Goal: Task Accomplishment & Management: Complete application form

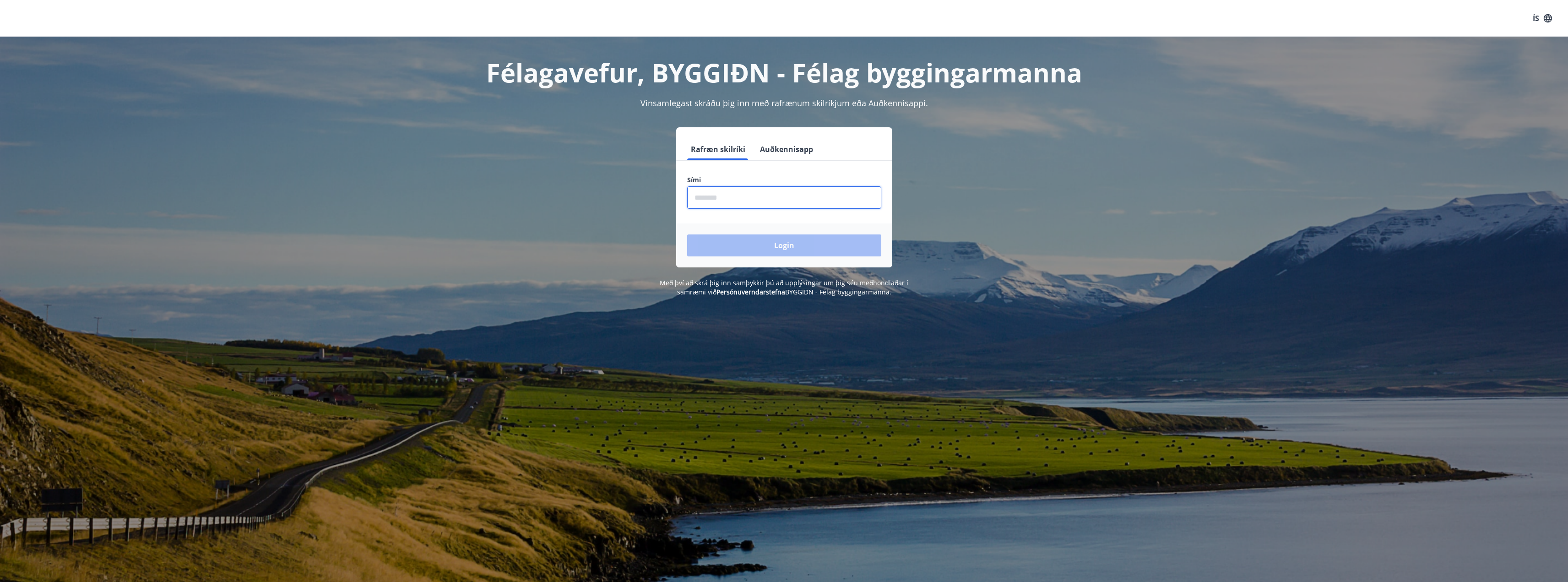
click at [737, 194] on input "phone" at bounding box center [784, 197] width 194 height 23
type input "********"
click at [769, 254] on button "Login" at bounding box center [784, 245] width 194 height 22
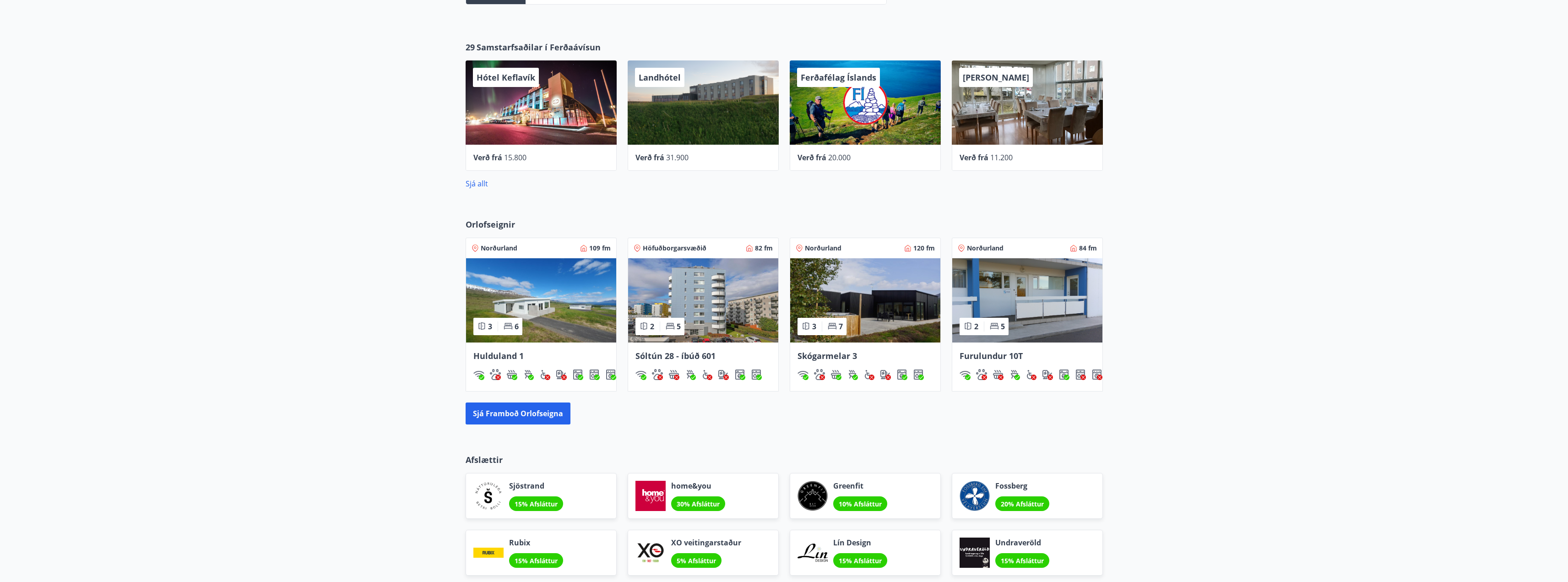
scroll to position [412, 0]
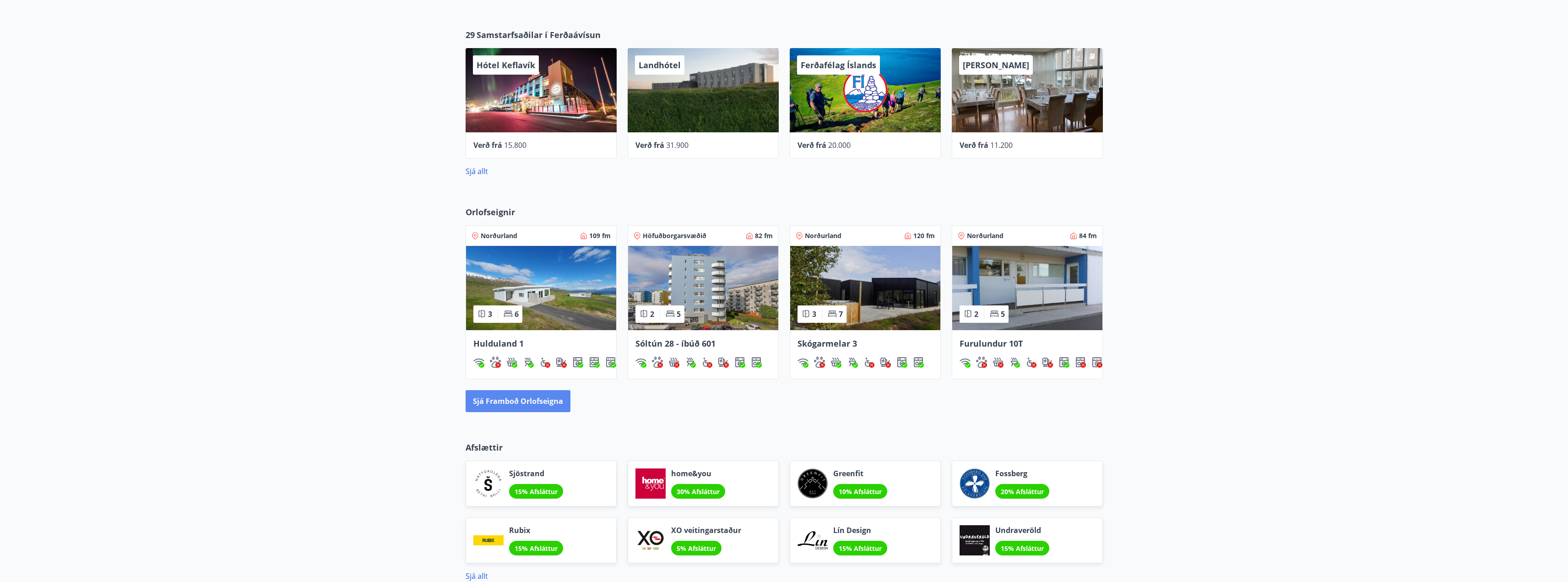
click at [521, 403] on button "Sjá framboð orlofseigna" at bounding box center [518, 401] width 105 height 22
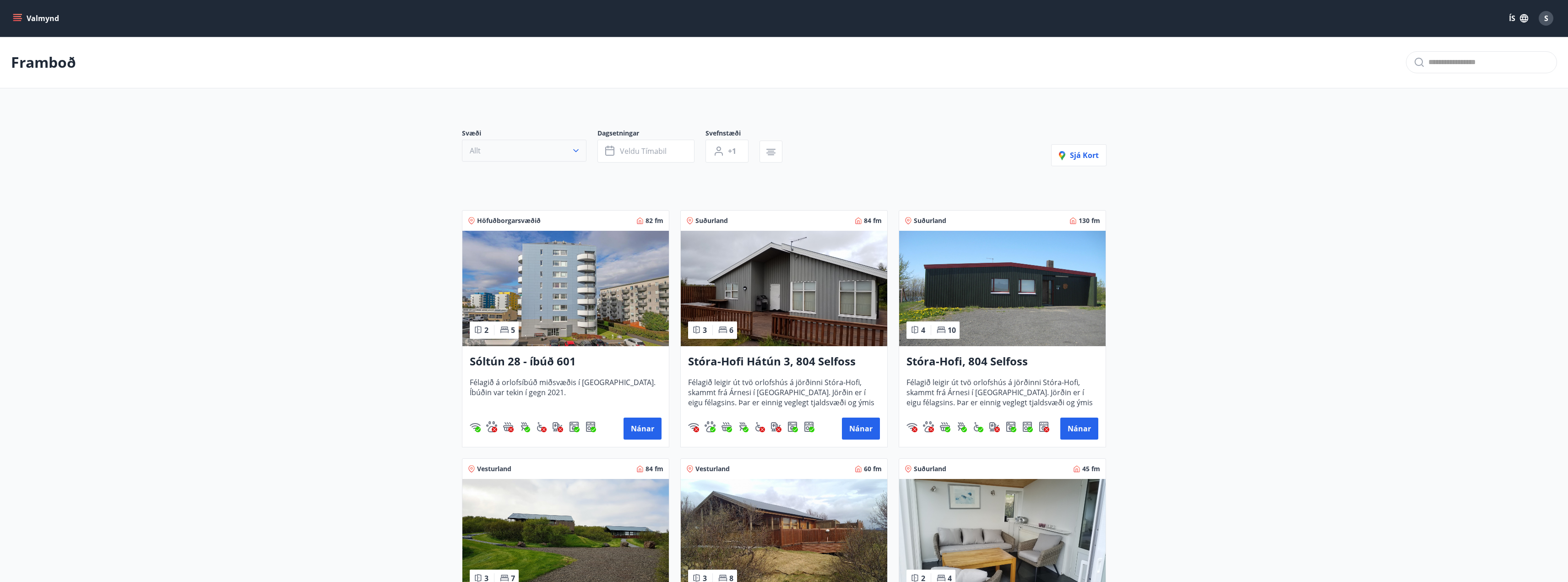
click at [549, 147] on button "Allt" at bounding box center [525, 150] width 125 height 22
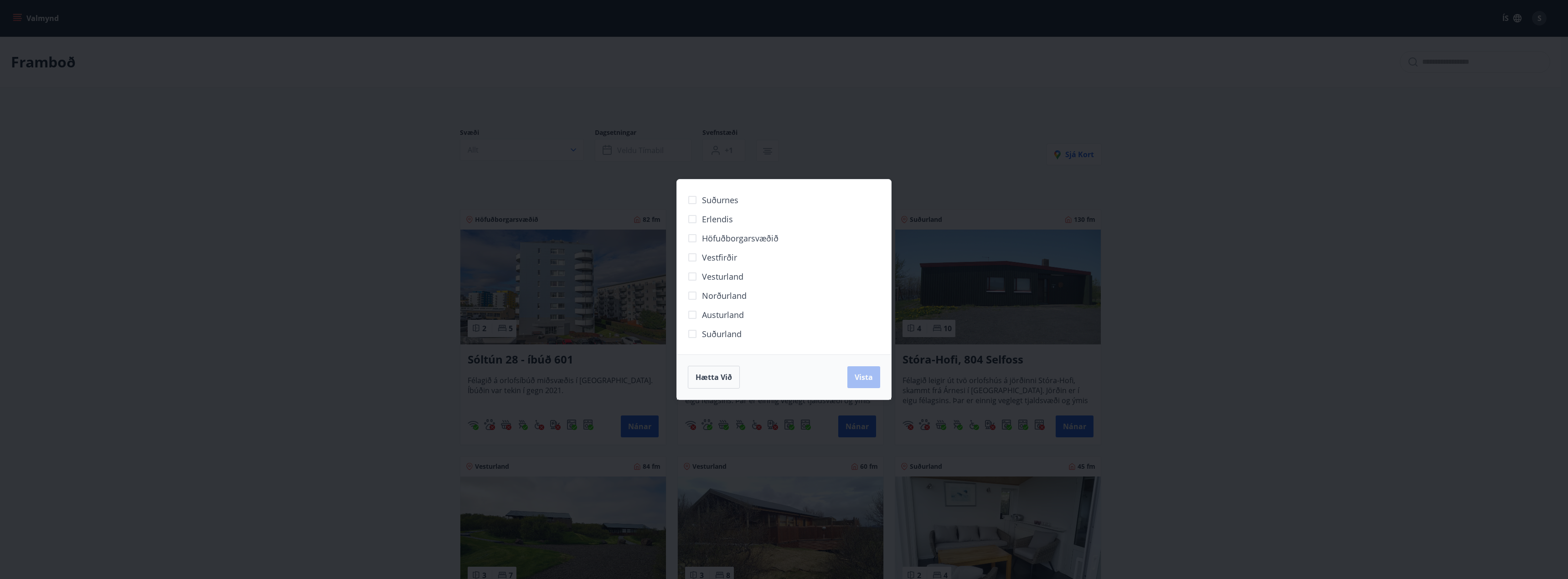
click at [157, 297] on div "Suðurnes Erlendis Höfuðborgarsvæðið Vestfirðir Vesturland Norðurland Austurland…" at bounding box center [784, 290] width 1568 height 579
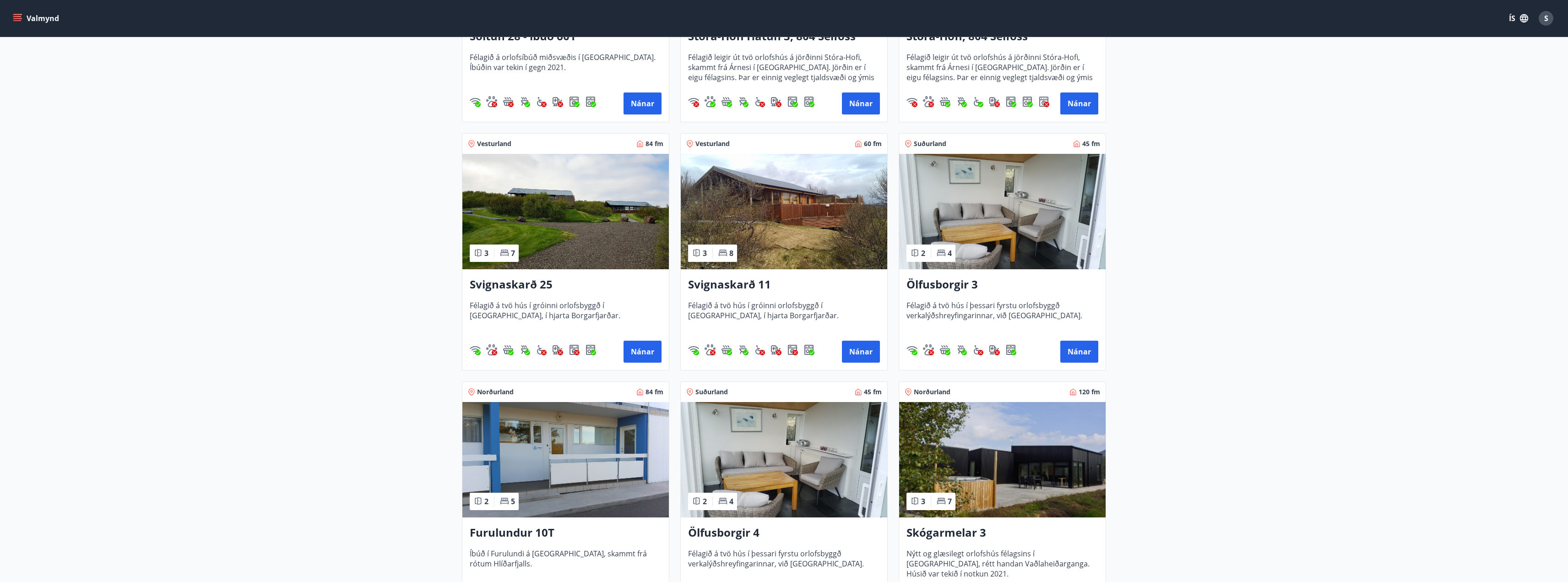
scroll to position [366, 0]
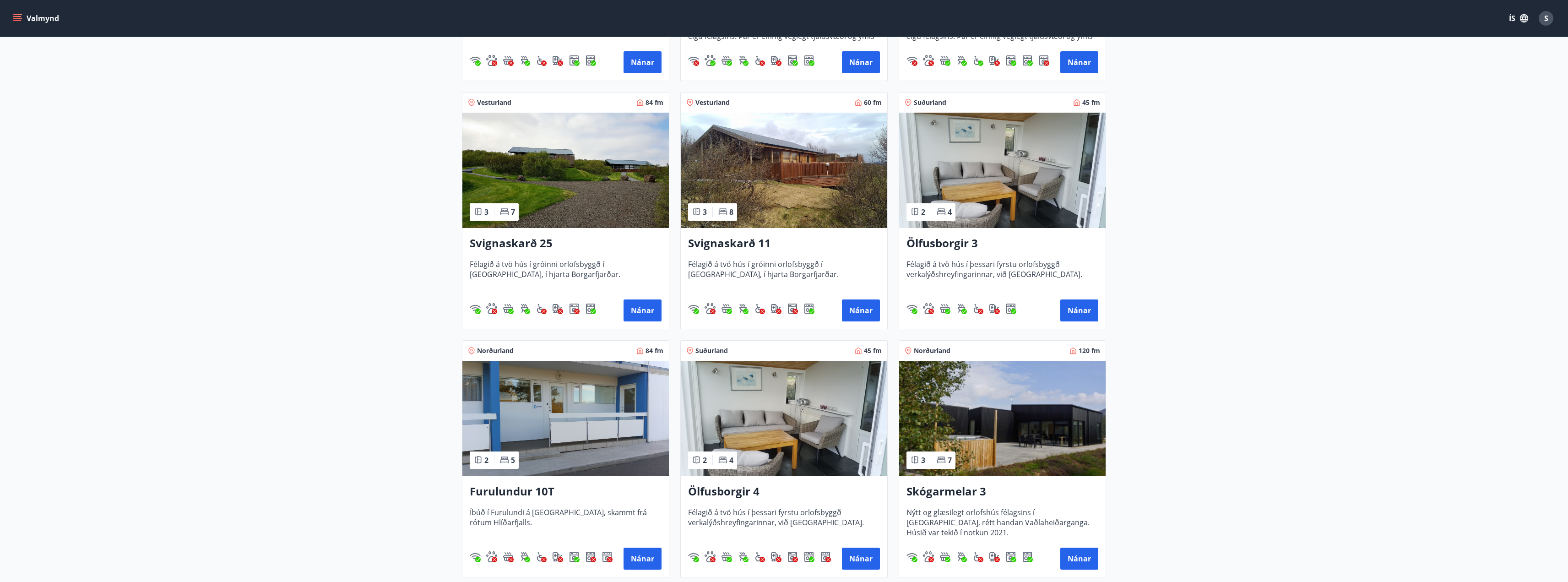
click at [962, 495] on h3 "Skógarmelar 3" at bounding box center [1003, 492] width 192 height 17
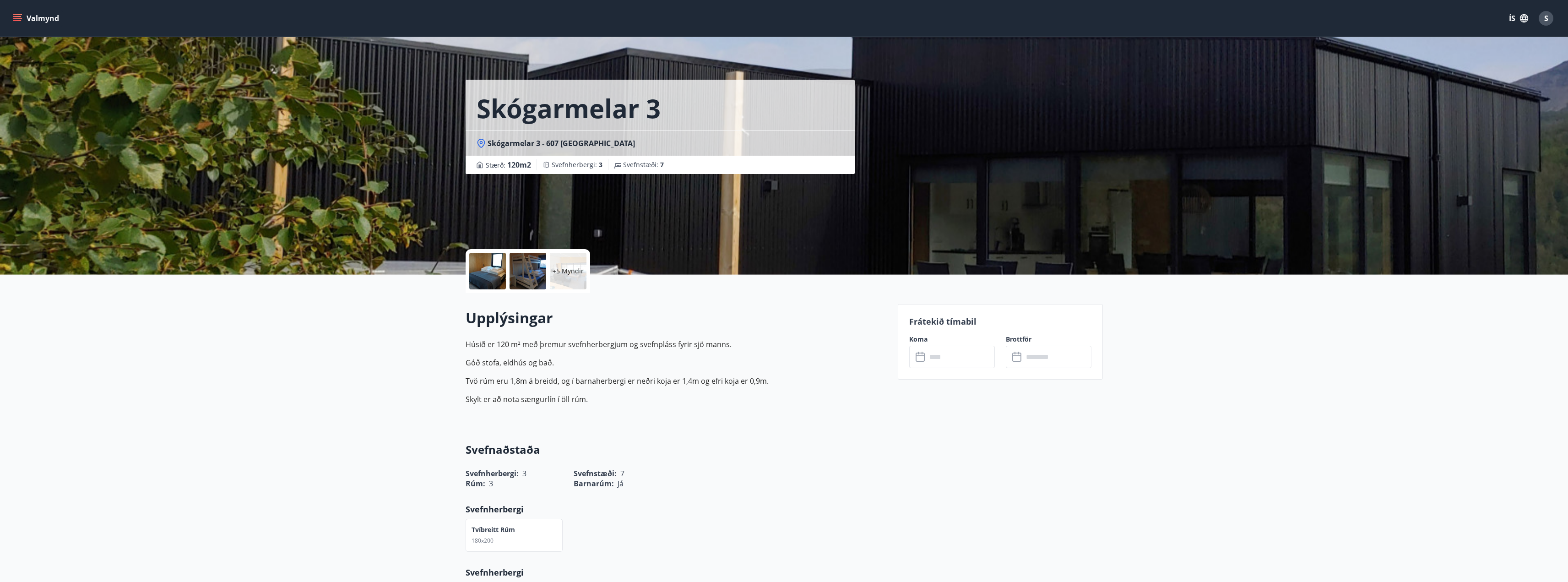
click at [576, 278] on div "+5 Myndir" at bounding box center [568, 271] width 37 height 37
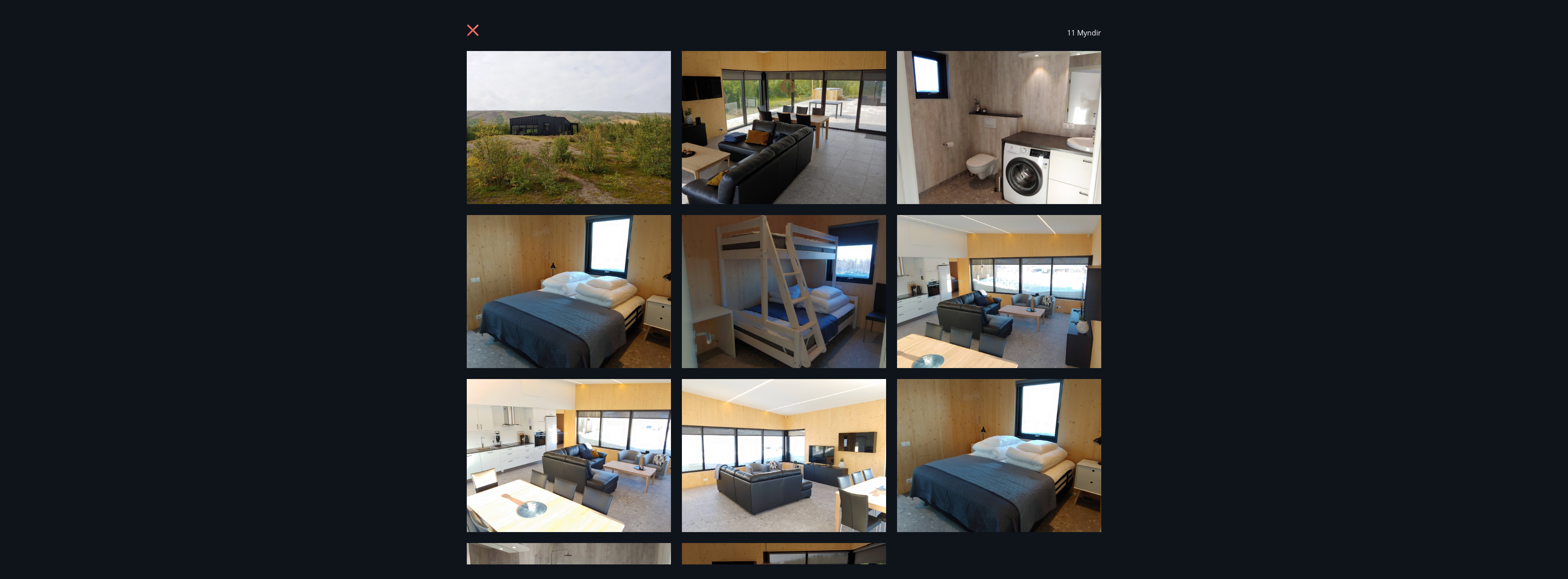
click at [805, 127] on img at bounding box center [783, 128] width 204 height 153
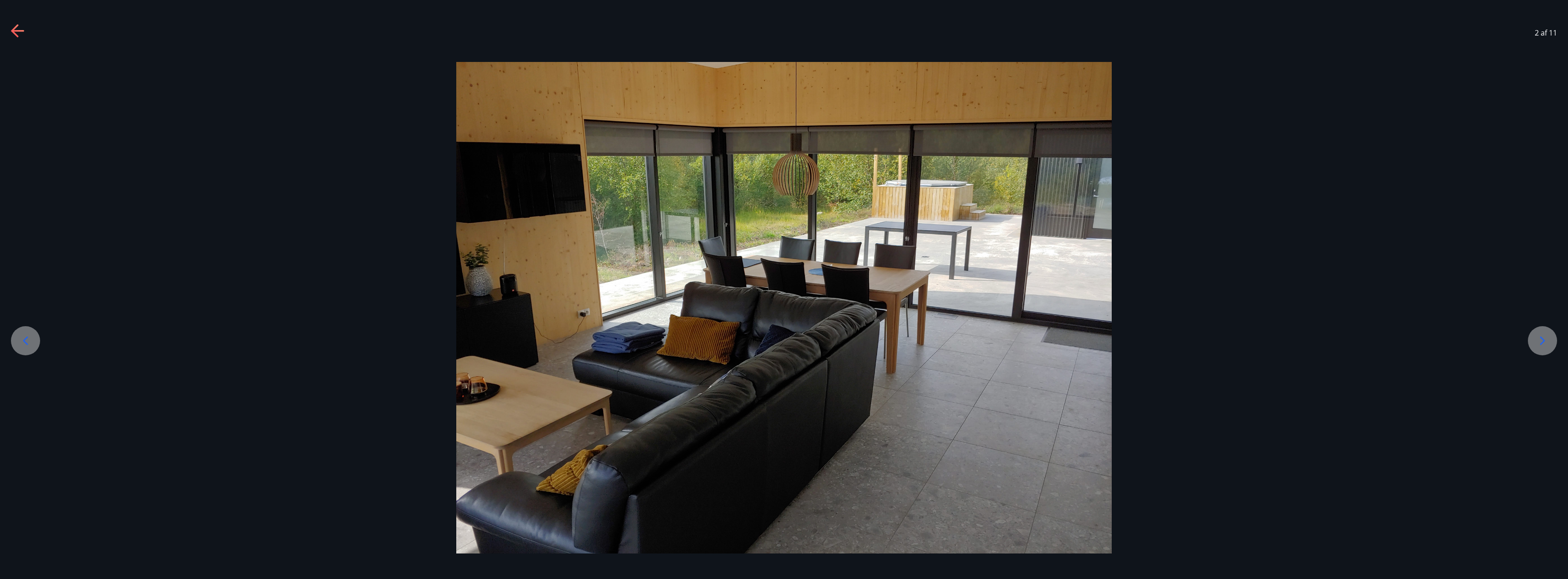
click at [14, 30] on icon at bounding box center [17, 30] width 13 height 2
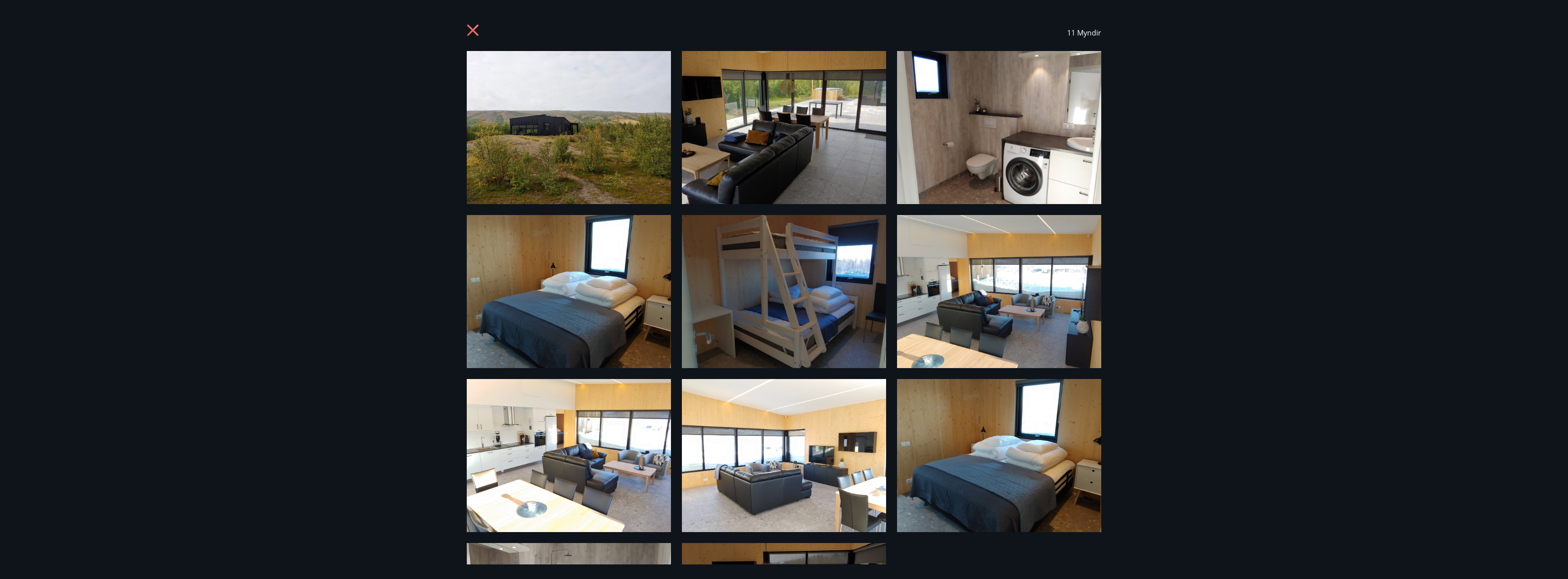
click at [475, 30] on icon at bounding box center [474, 32] width 15 height 15
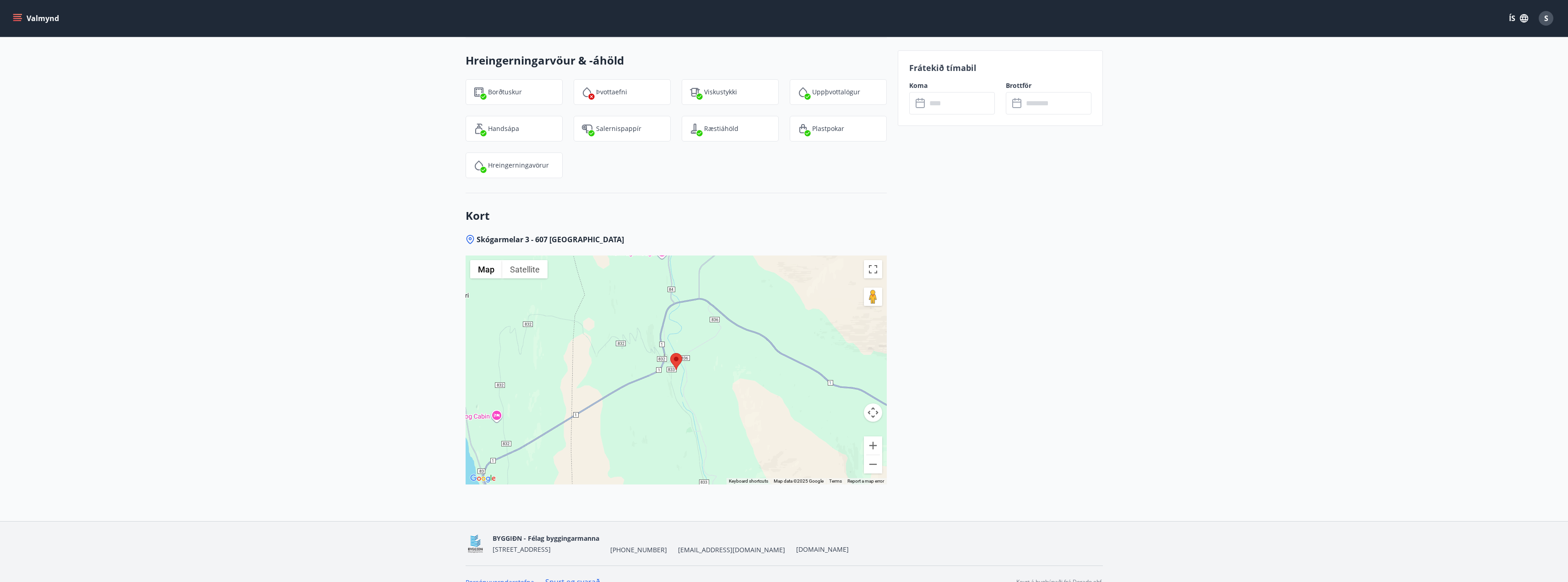
scroll to position [1078, 0]
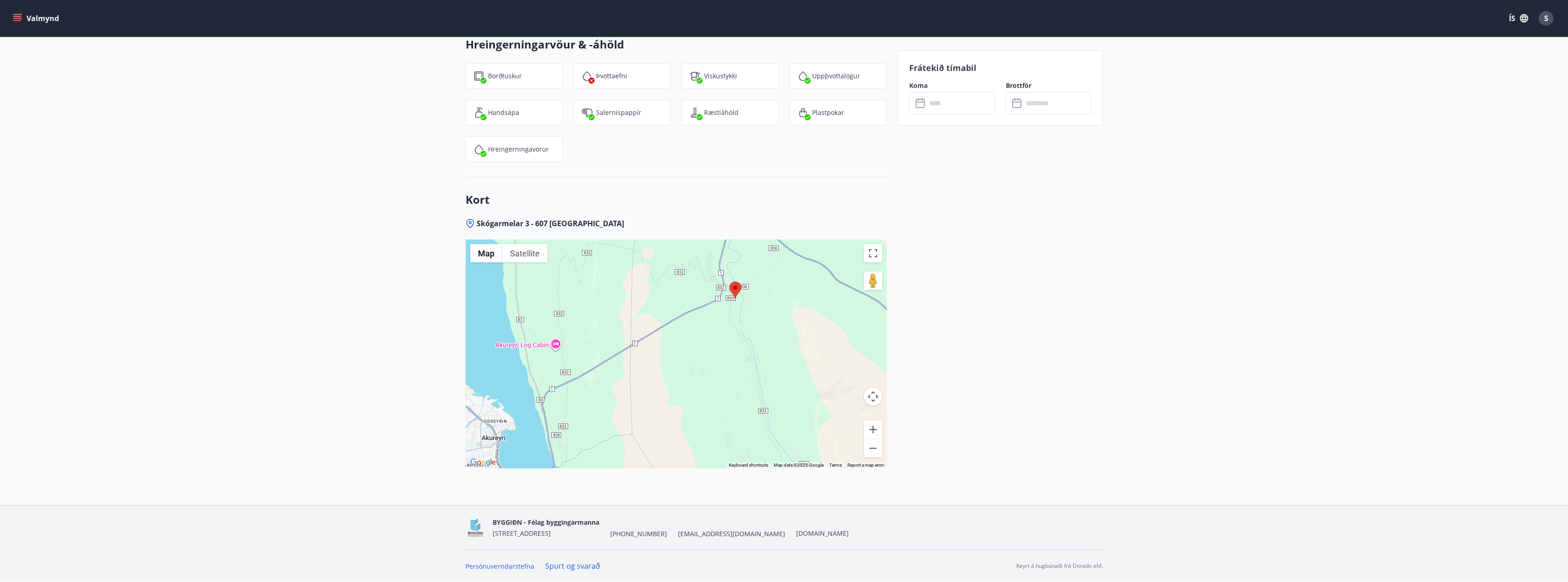
drag, startPoint x: 575, startPoint y: 407, endPoint x: 634, endPoint y: 348, distance: 83.4
click at [634, 348] on div at bounding box center [676, 354] width 421 height 229
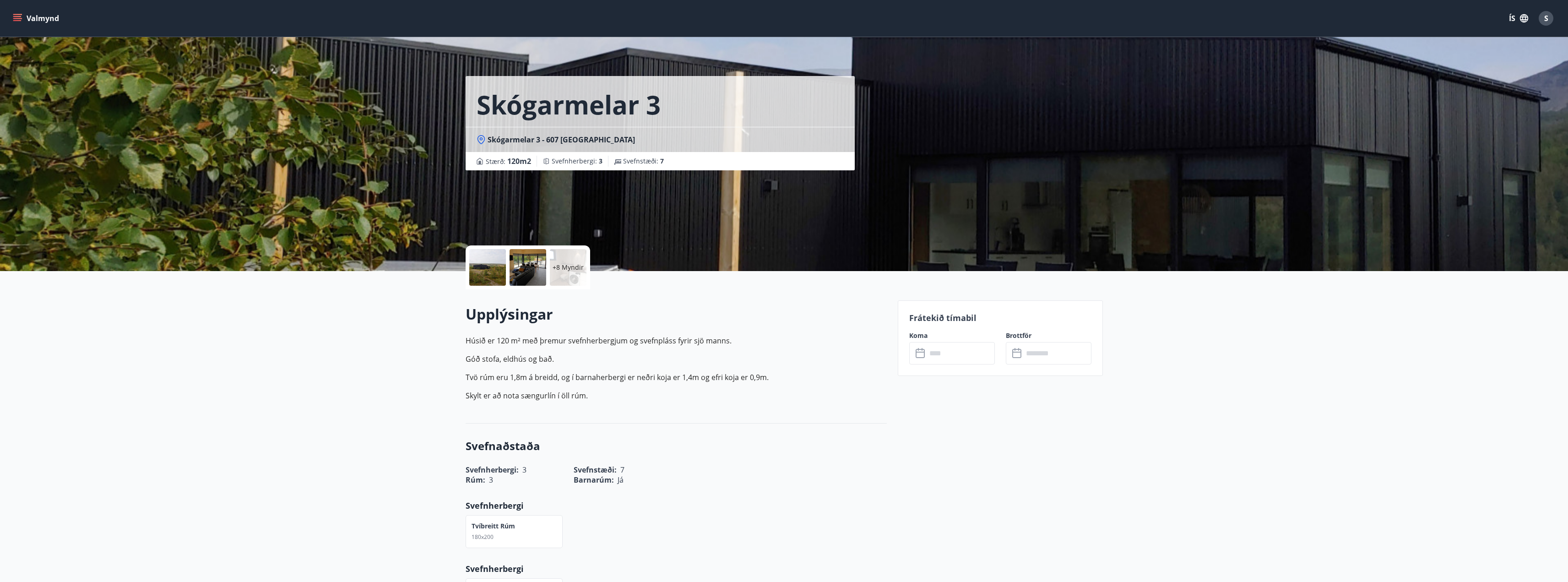
scroll to position [0, 0]
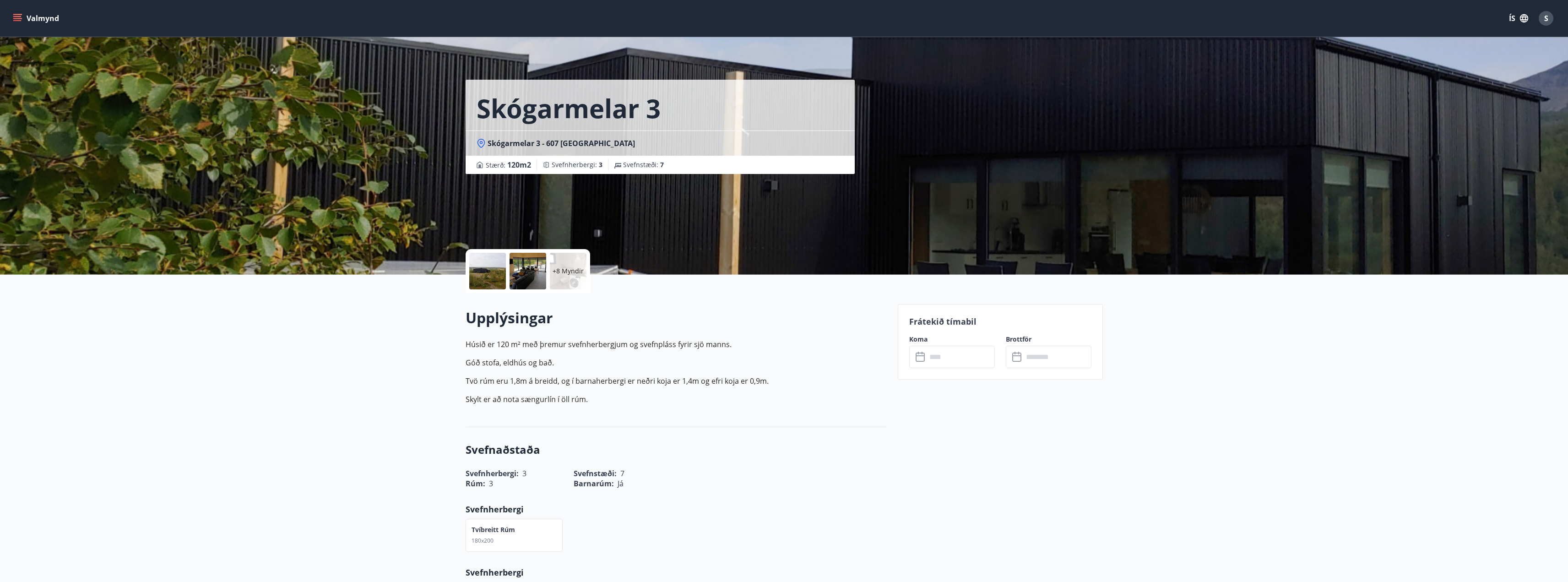
click at [949, 364] on input "text" at bounding box center [961, 356] width 68 height 23
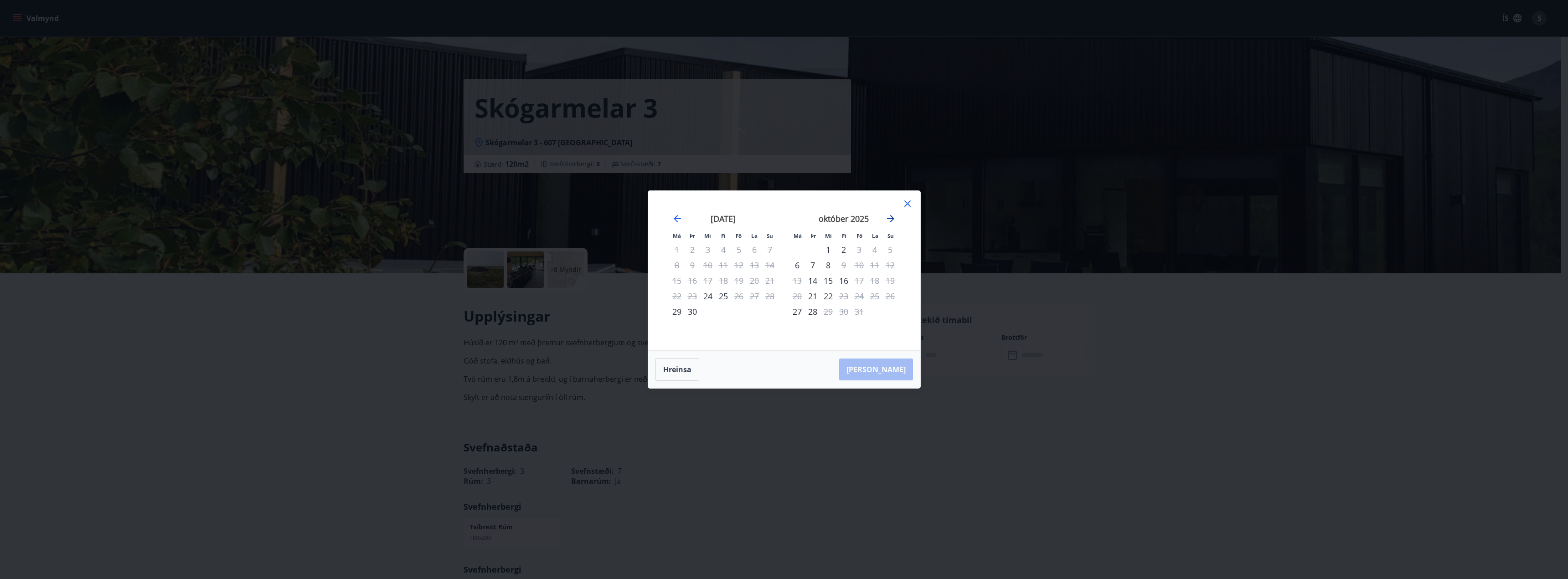
click at [894, 213] on icon "Move forward to switch to the next month." at bounding box center [891, 218] width 11 height 11
click at [908, 200] on icon at bounding box center [908, 204] width 11 height 11
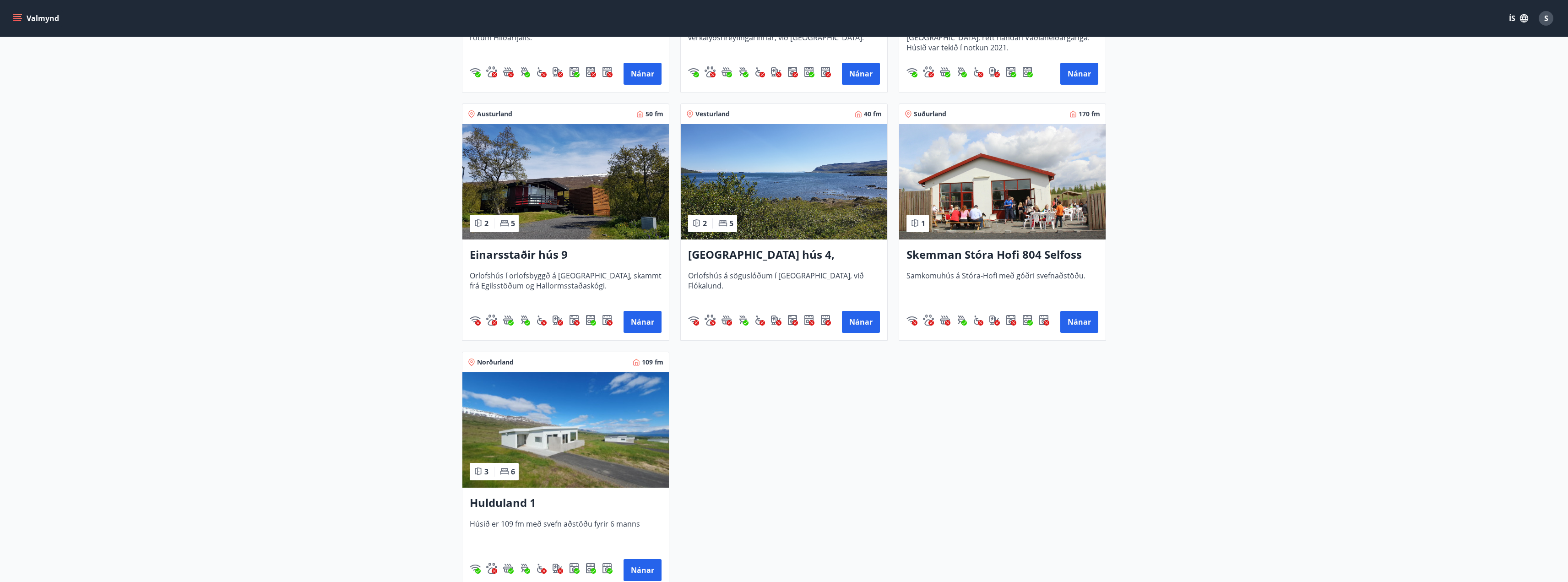
scroll to position [778, 0]
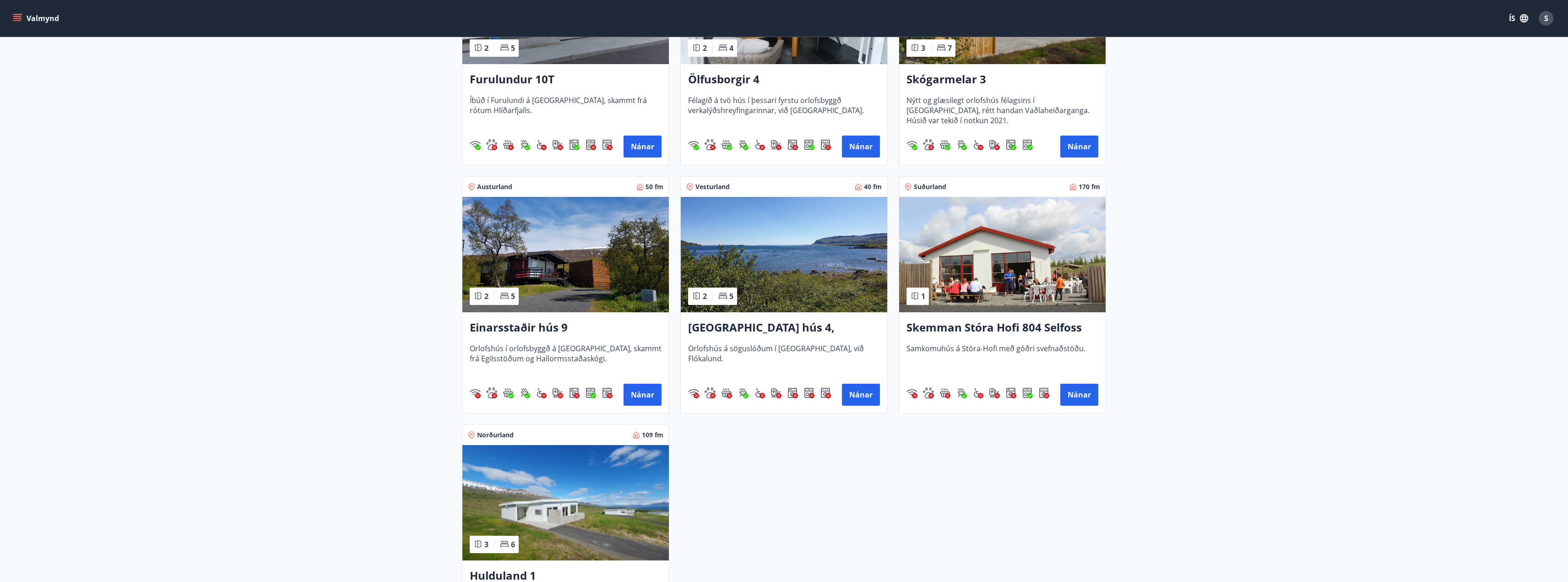
click at [787, 326] on h3 "Vatnsfjörður hús 4, Flókalundur" at bounding box center [784, 328] width 192 height 17
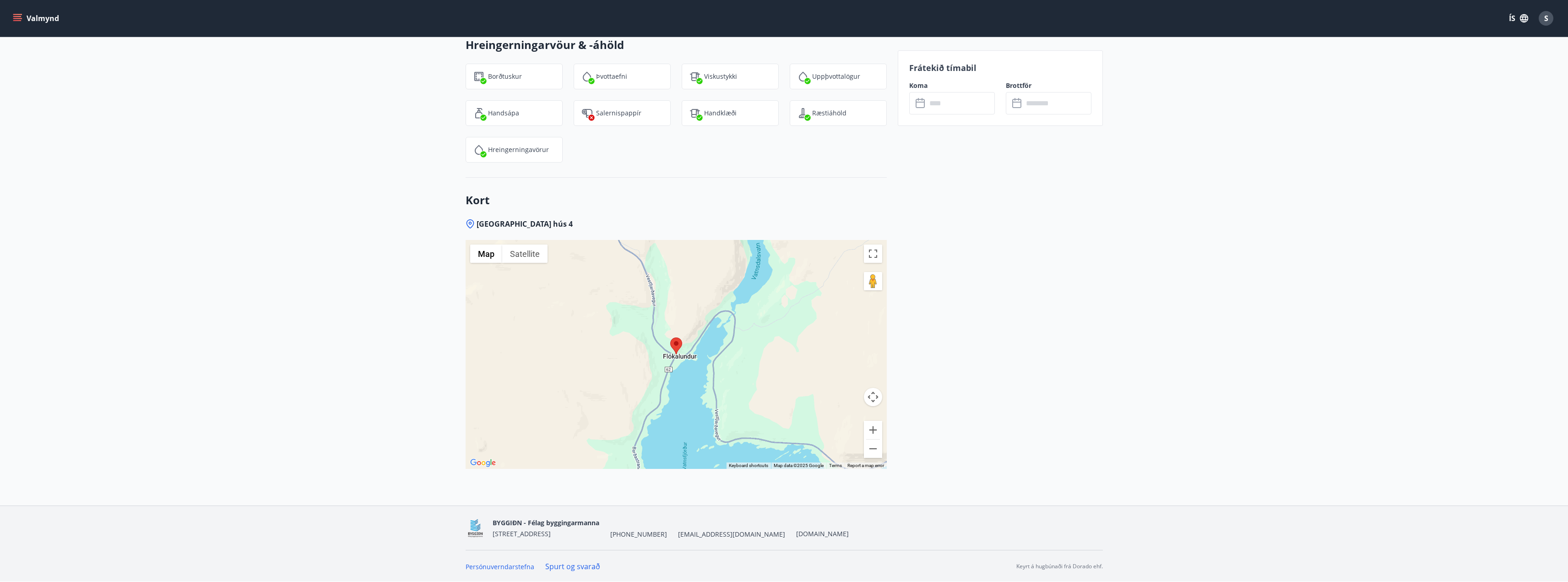
scroll to position [962, 0]
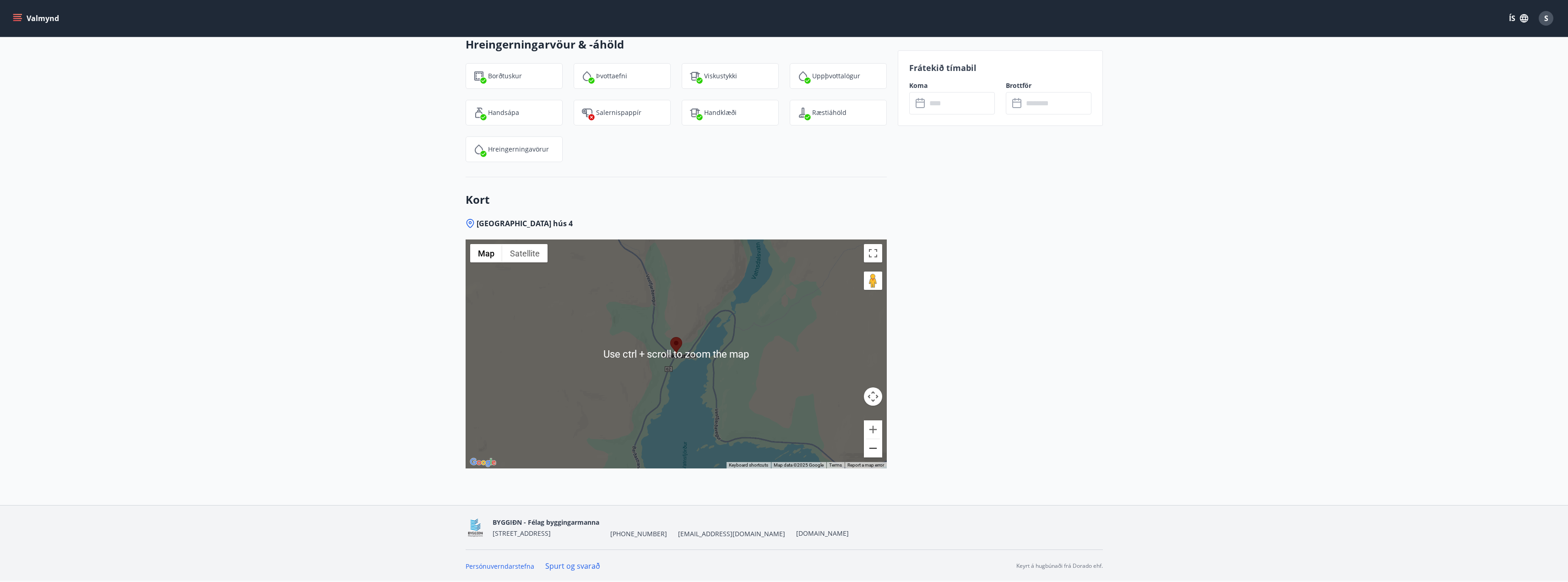
click at [870, 449] on button "Zoom out" at bounding box center [873, 448] width 18 height 18
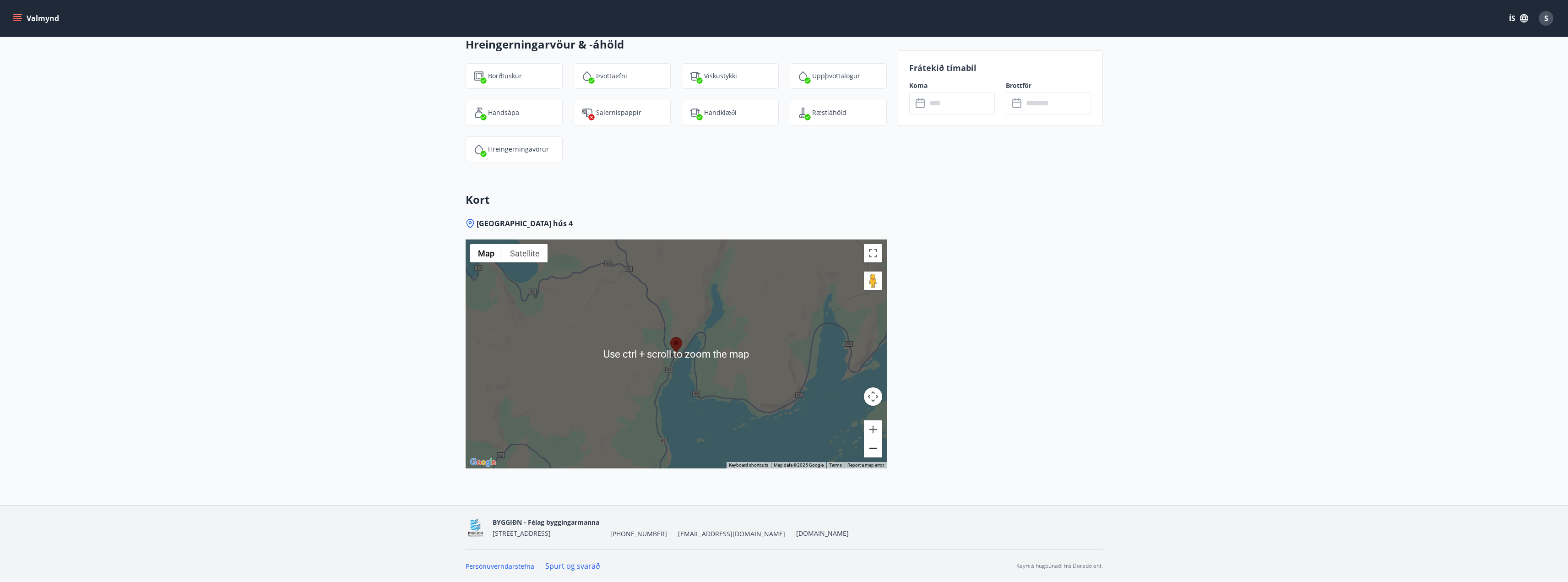
click at [870, 449] on button "Zoom out" at bounding box center [873, 448] width 18 height 18
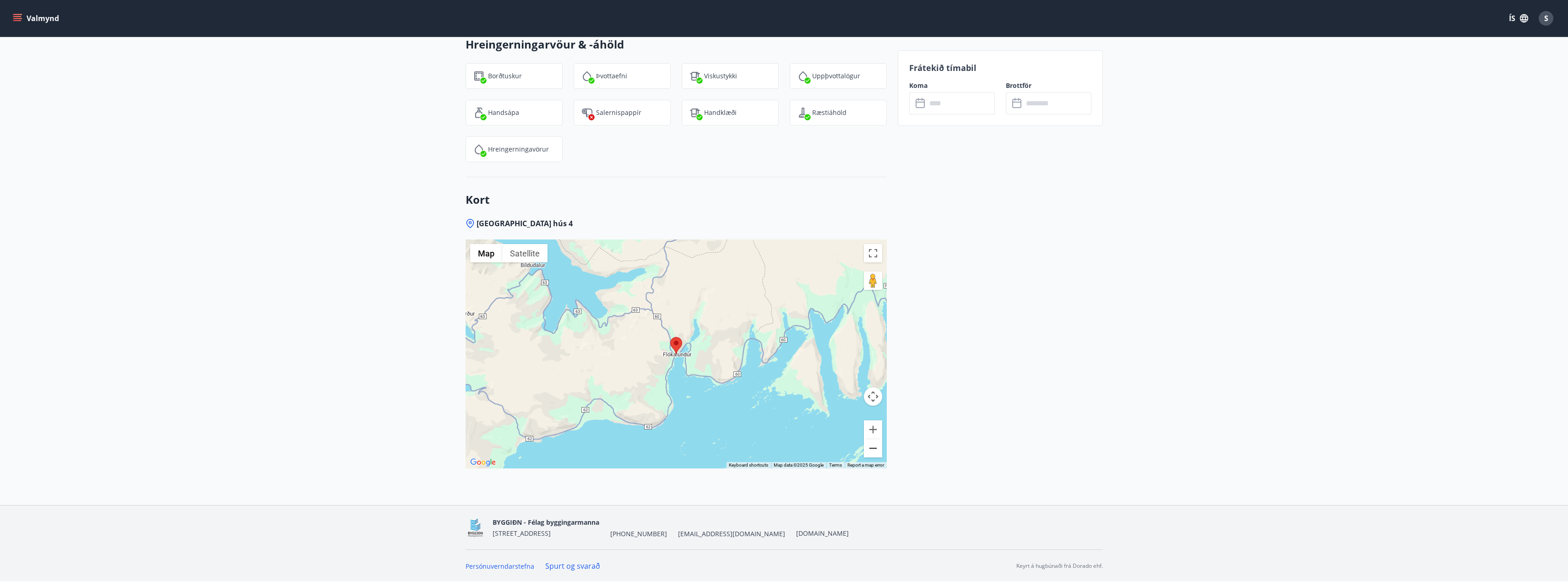
click at [870, 449] on button "Zoom out" at bounding box center [873, 448] width 18 height 18
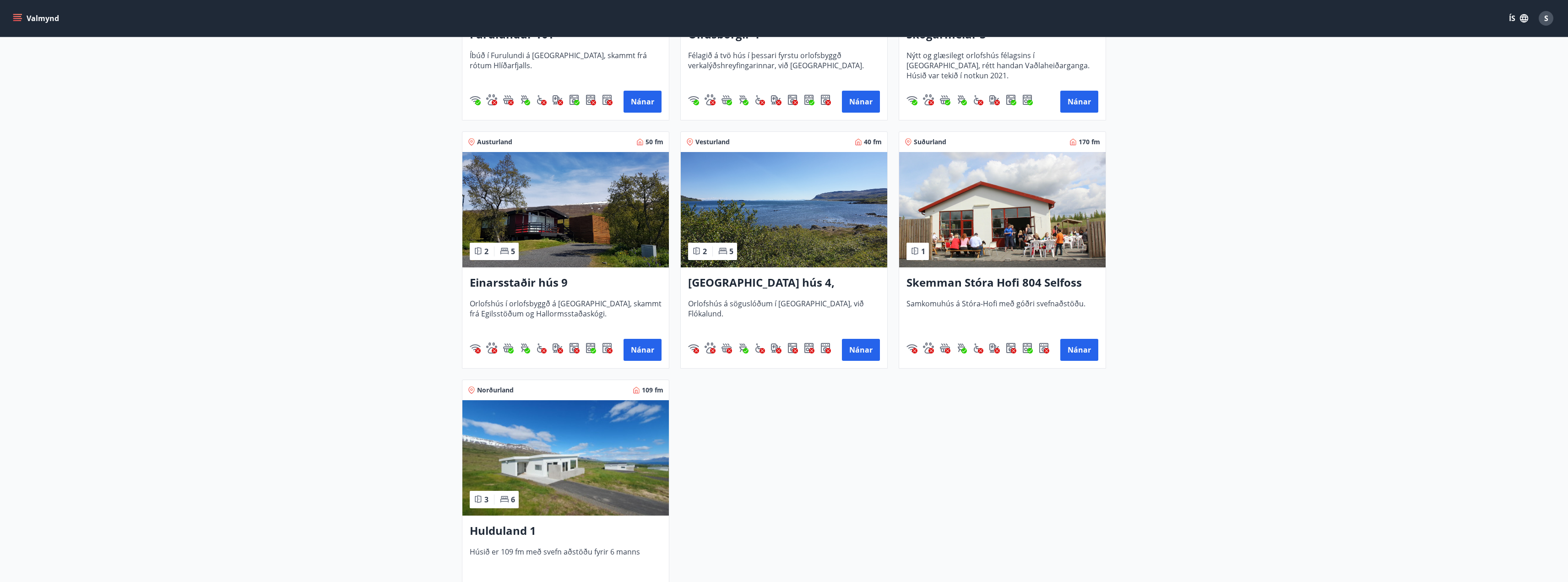
scroll to position [824, 0]
click at [498, 533] on h3 "Hulduland 1" at bounding box center [565, 530] width 192 height 17
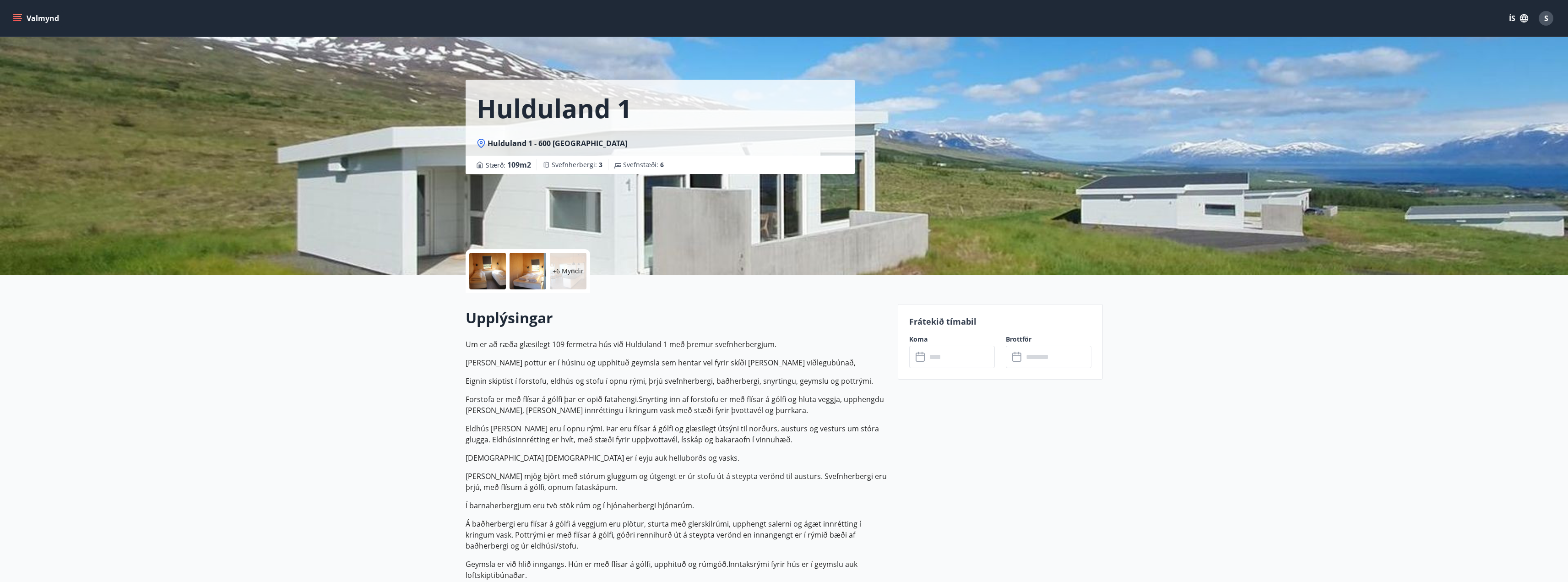
click at [487, 263] on div at bounding box center [488, 271] width 37 height 37
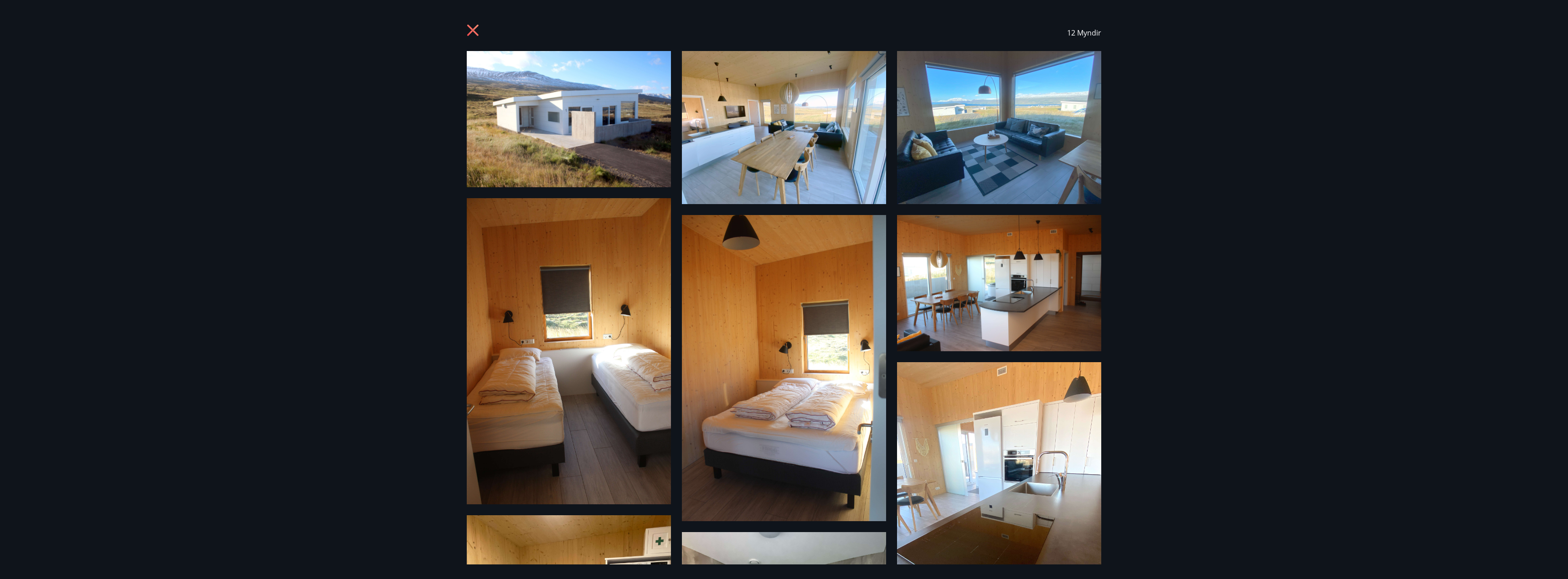
click at [467, 29] on icon at bounding box center [474, 32] width 15 height 15
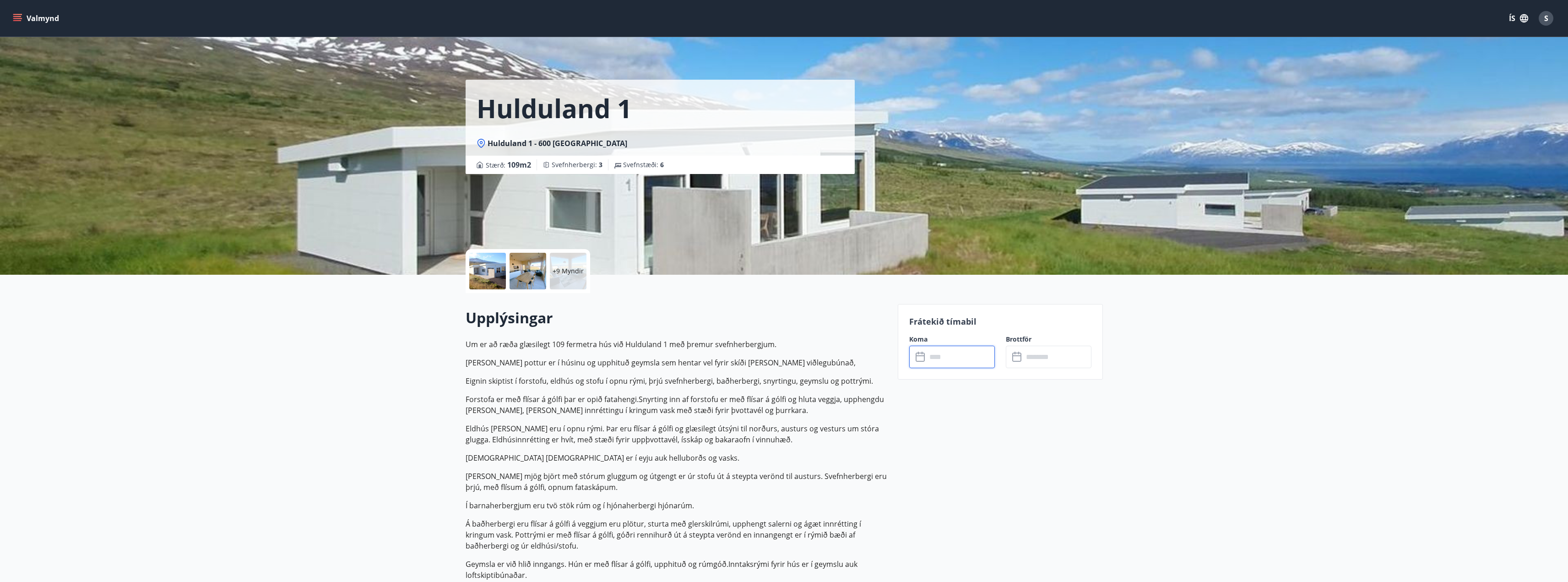
click at [927, 359] on input "text" at bounding box center [961, 356] width 68 height 23
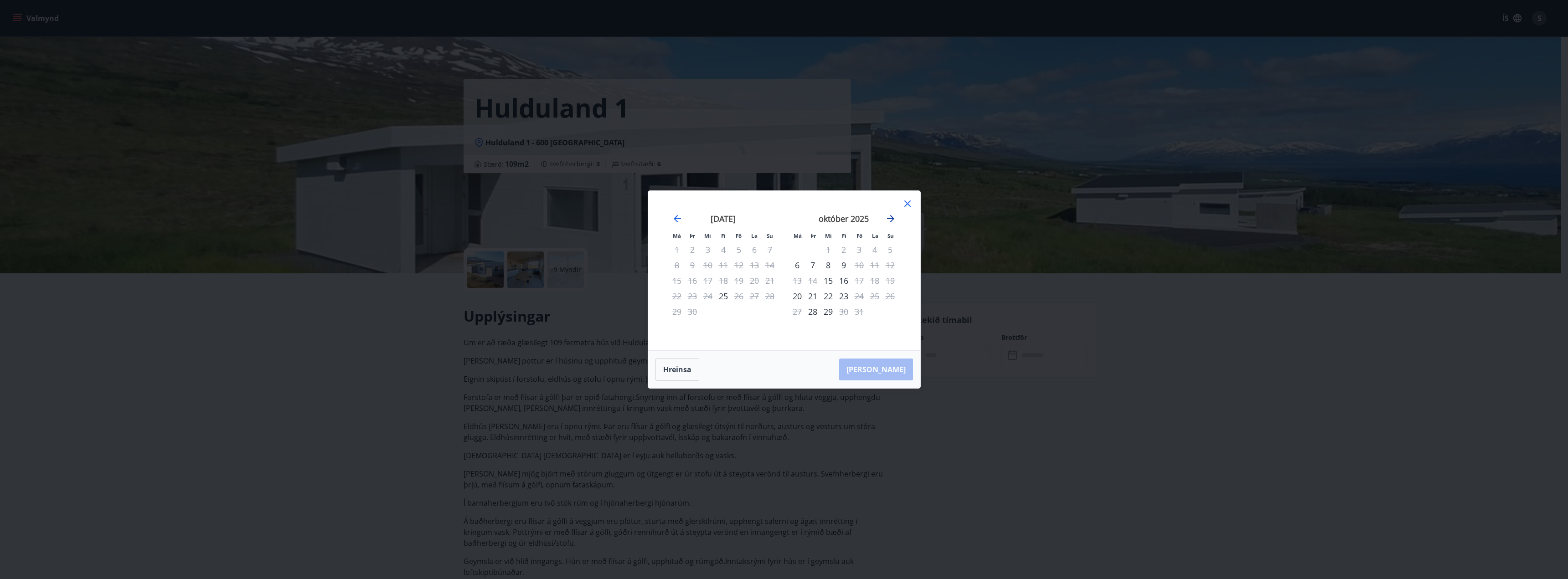
click at [894, 221] on icon "Move forward to switch to the next month." at bounding box center [891, 218] width 11 height 11
click at [889, 220] on icon "Move forward to switch to the next month." at bounding box center [891, 218] width 11 height 11
click at [889, 220] on icon "Move forward to switch to the next month." at bounding box center [891, 218] width 11 height 11
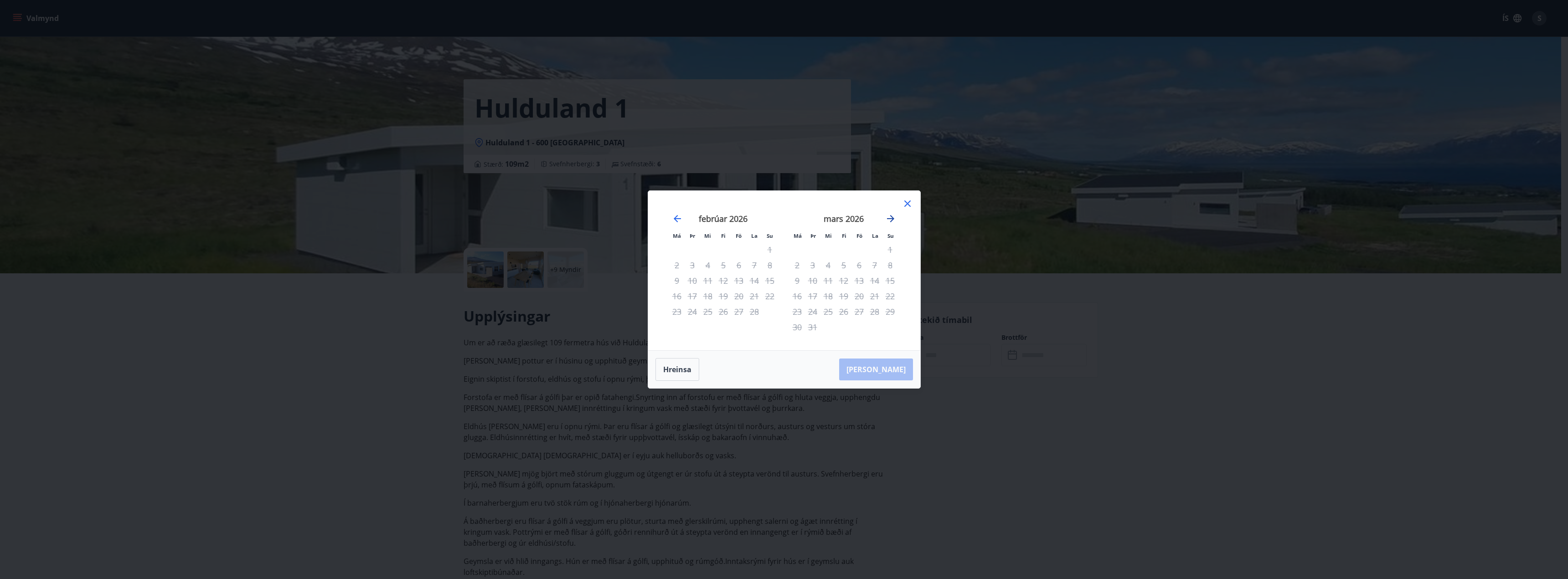
click at [889, 220] on icon "Move forward to switch to the next month." at bounding box center [891, 218] width 11 height 11
click at [905, 205] on icon at bounding box center [908, 204] width 11 height 11
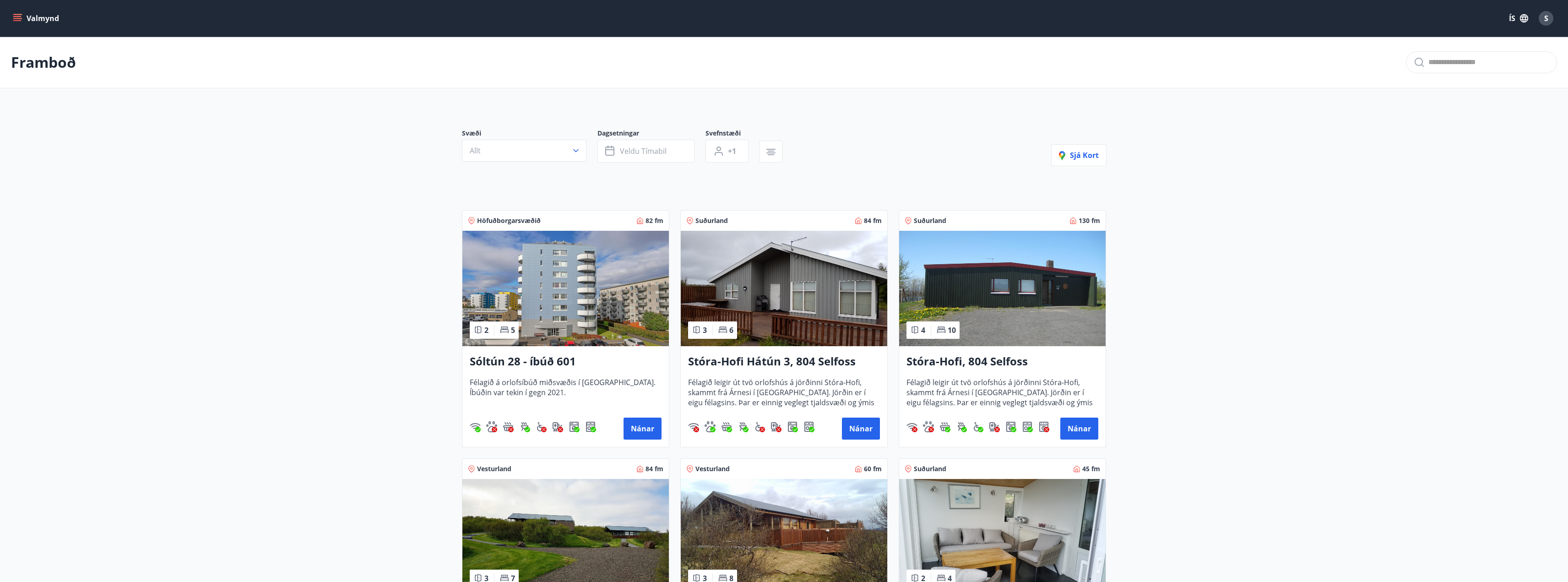
click at [57, 21] on button "Valmynd" at bounding box center [37, 18] width 52 height 17
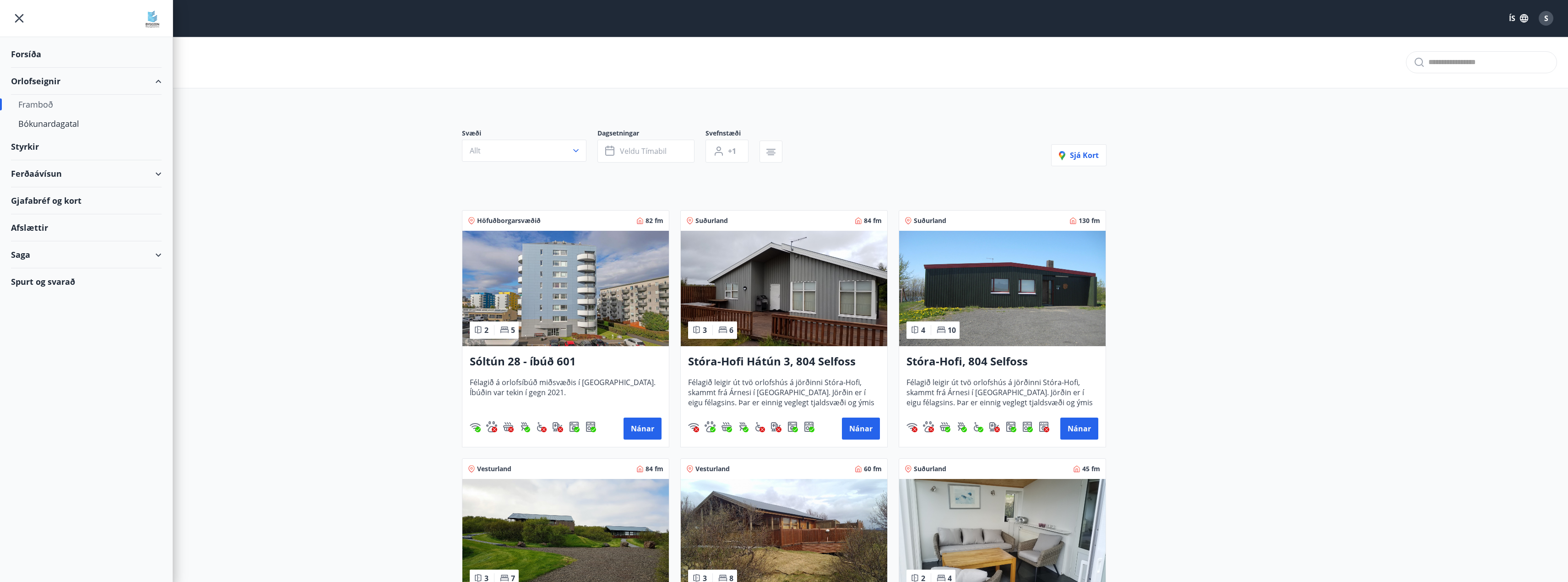
click at [57, 224] on div "Afslættir" at bounding box center [86, 227] width 150 height 27
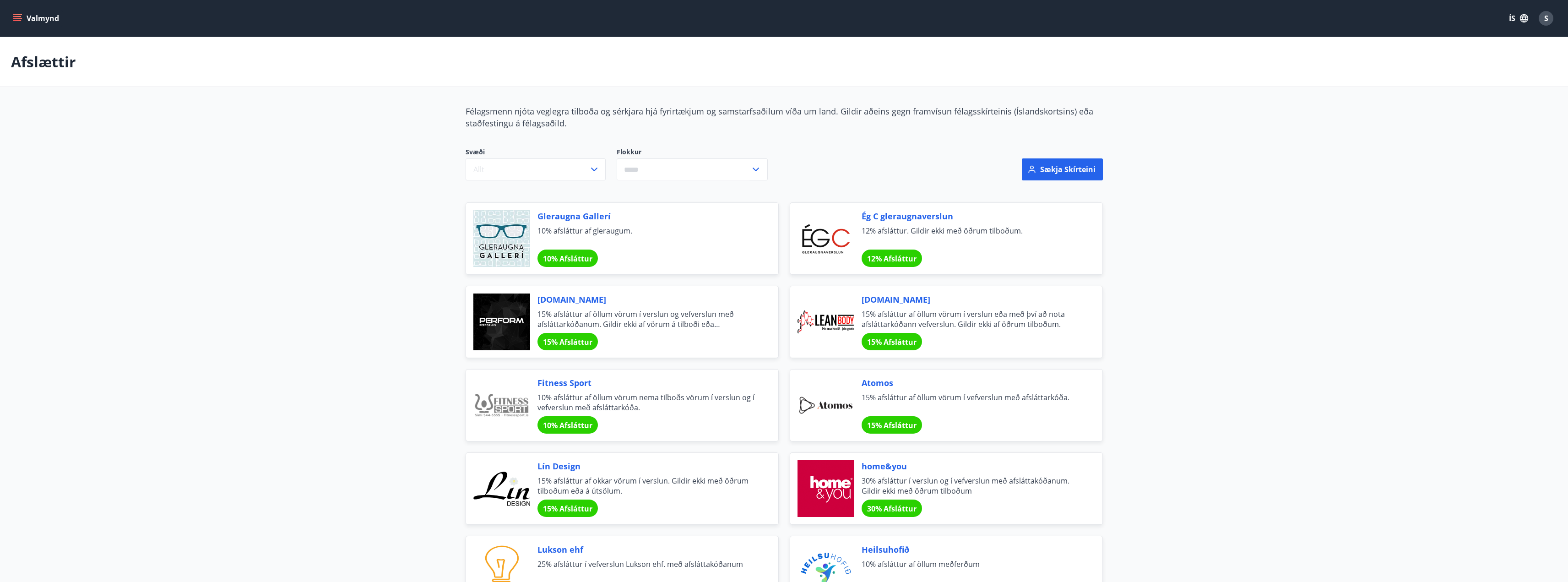
click at [34, 28] on div "Valmynd ÍS S" at bounding box center [784, 18] width 1546 height 22
click at [35, 21] on button "Valmynd" at bounding box center [37, 18] width 52 height 17
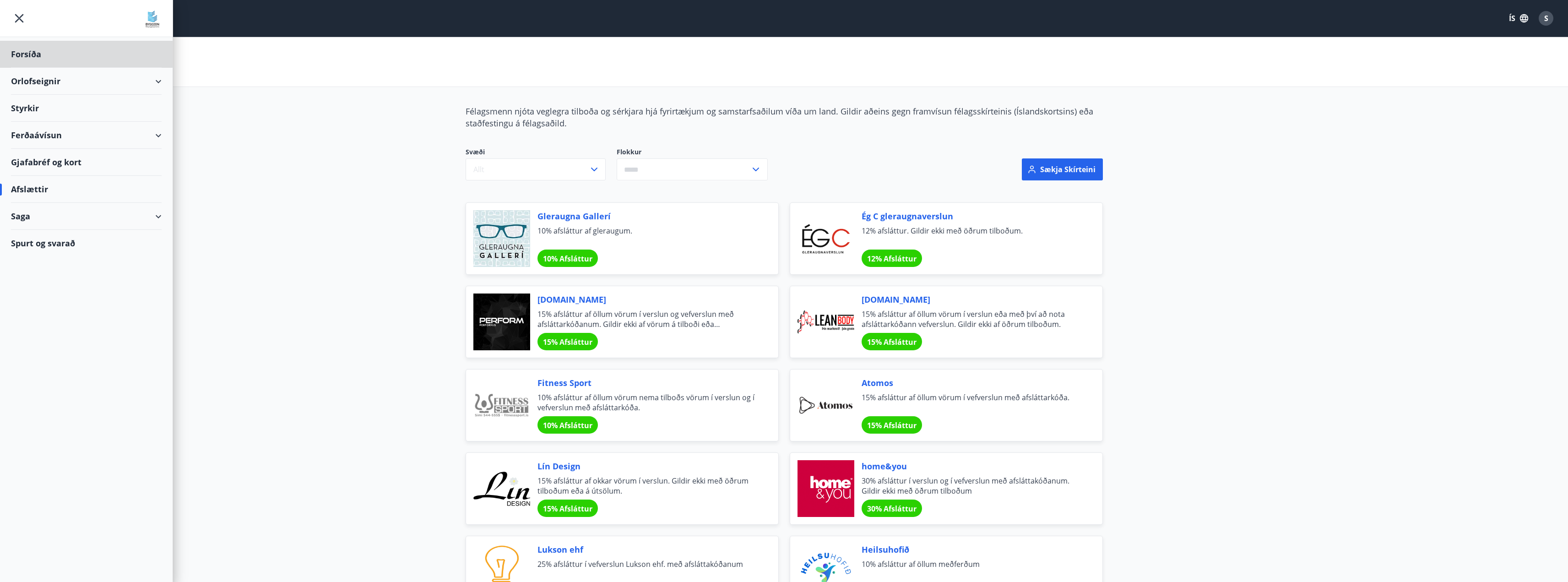
click at [46, 105] on div "Styrkir" at bounding box center [86, 108] width 150 height 27
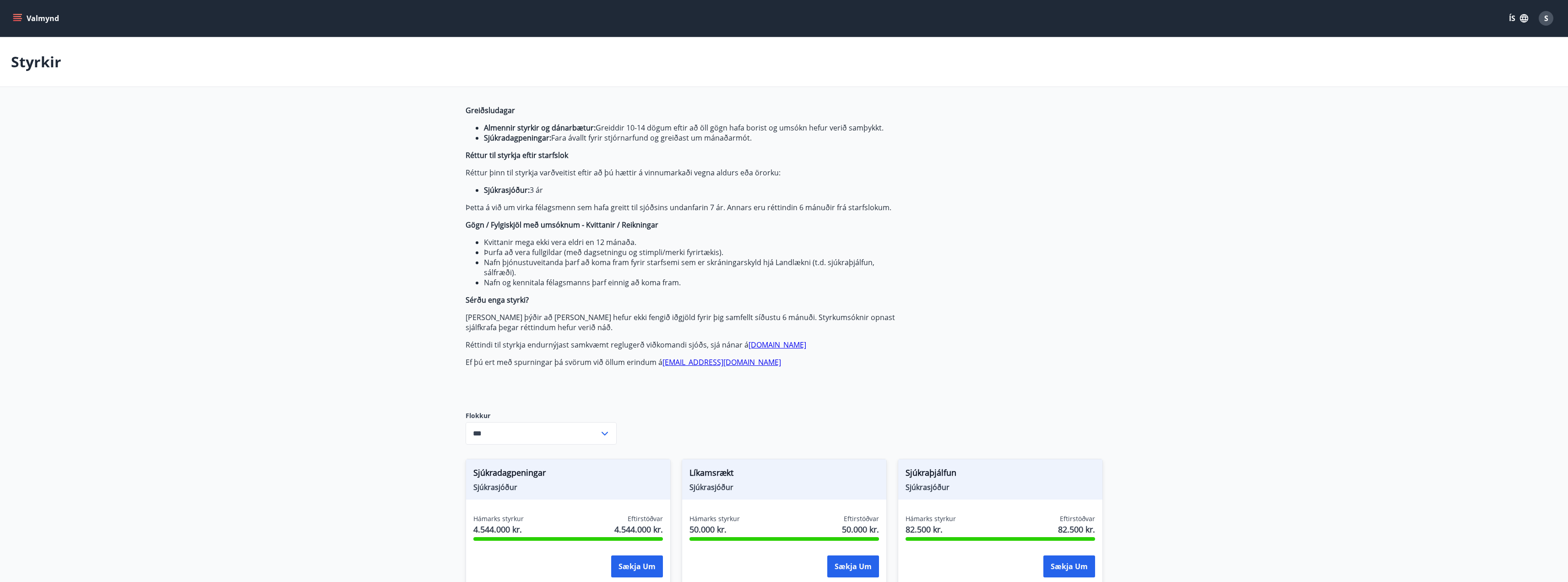
type input "***"
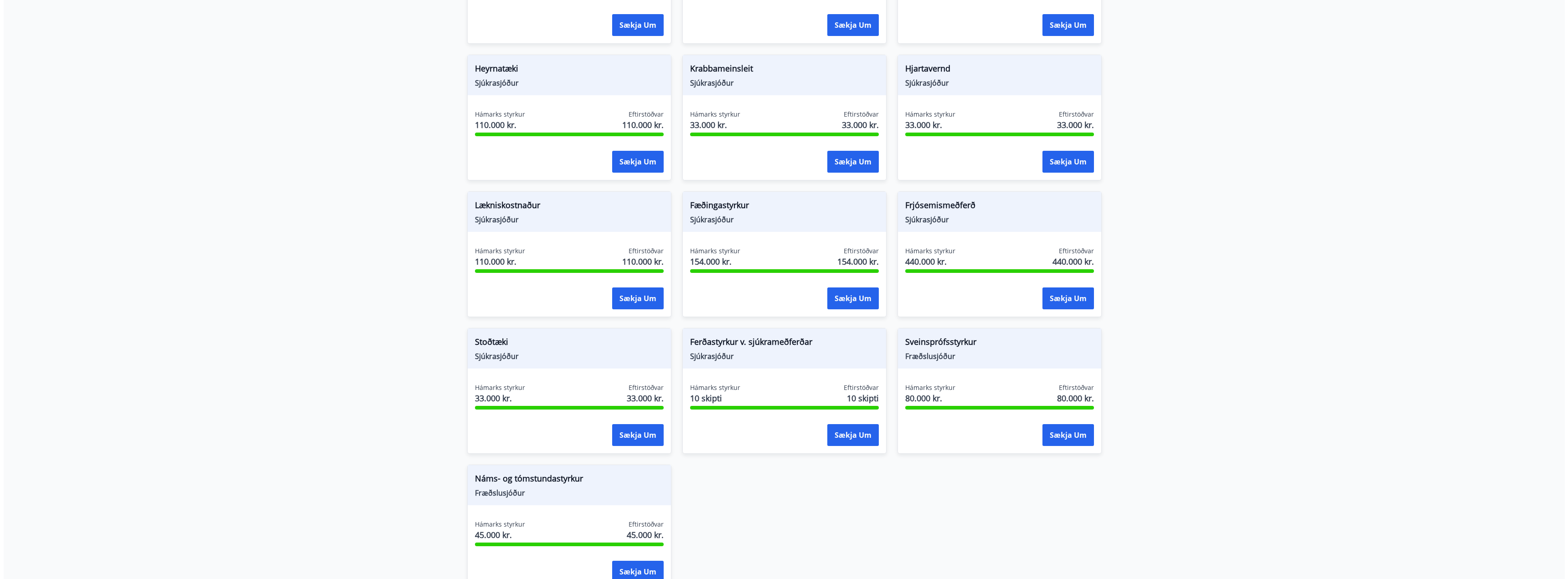
scroll to position [683, 0]
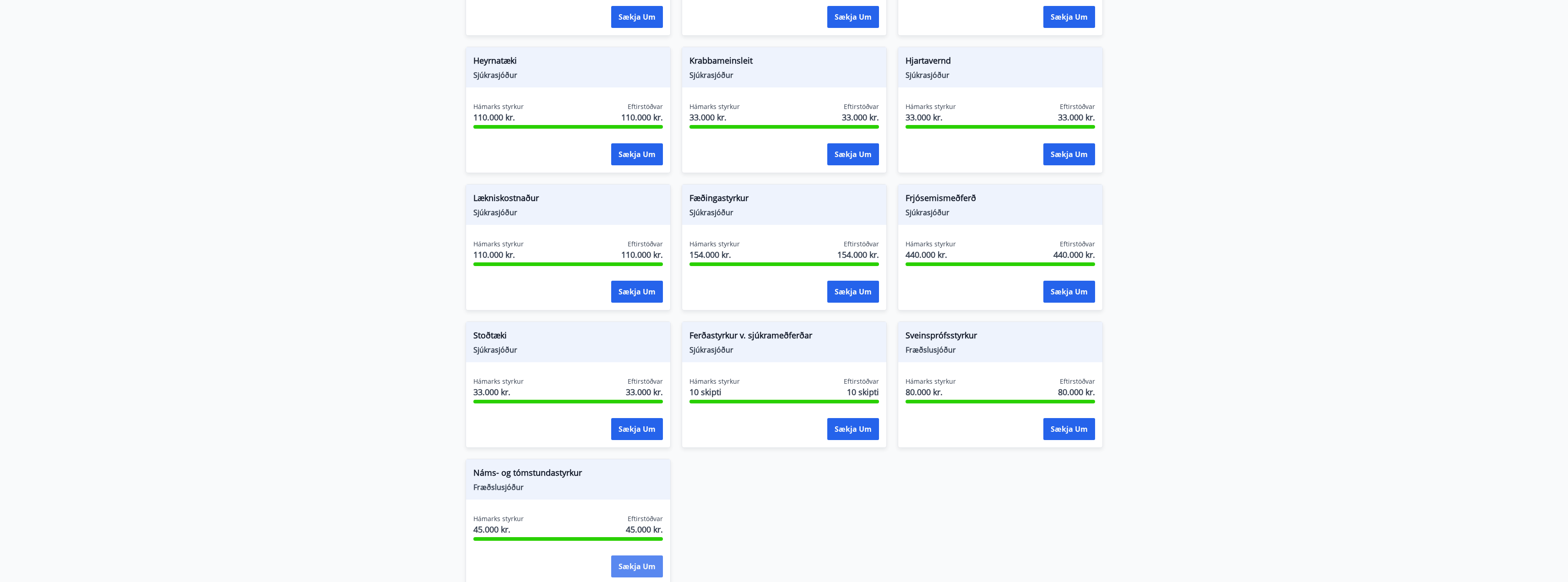
click at [625, 567] on button "Sækja um" at bounding box center [637, 566] width 52 height 22
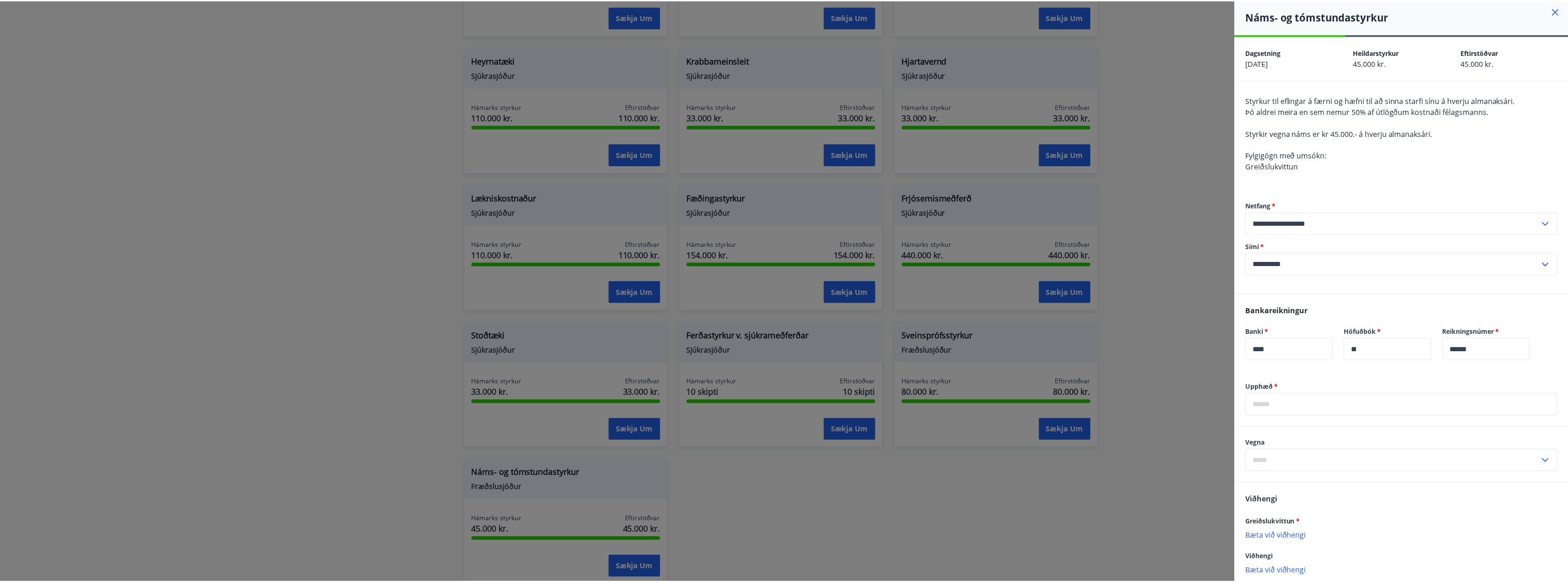
scroll to position [0, 0]
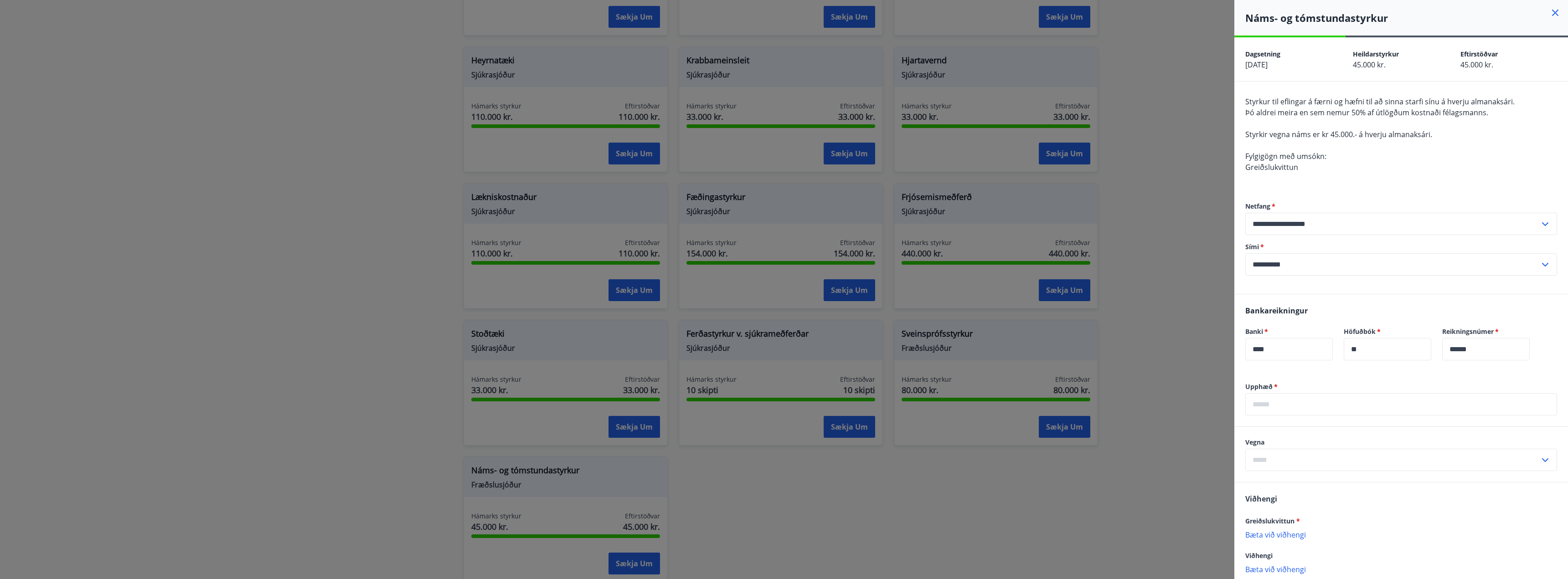
click at [915, 493] on div at bounding box center [784, 290] width 1568 height 579
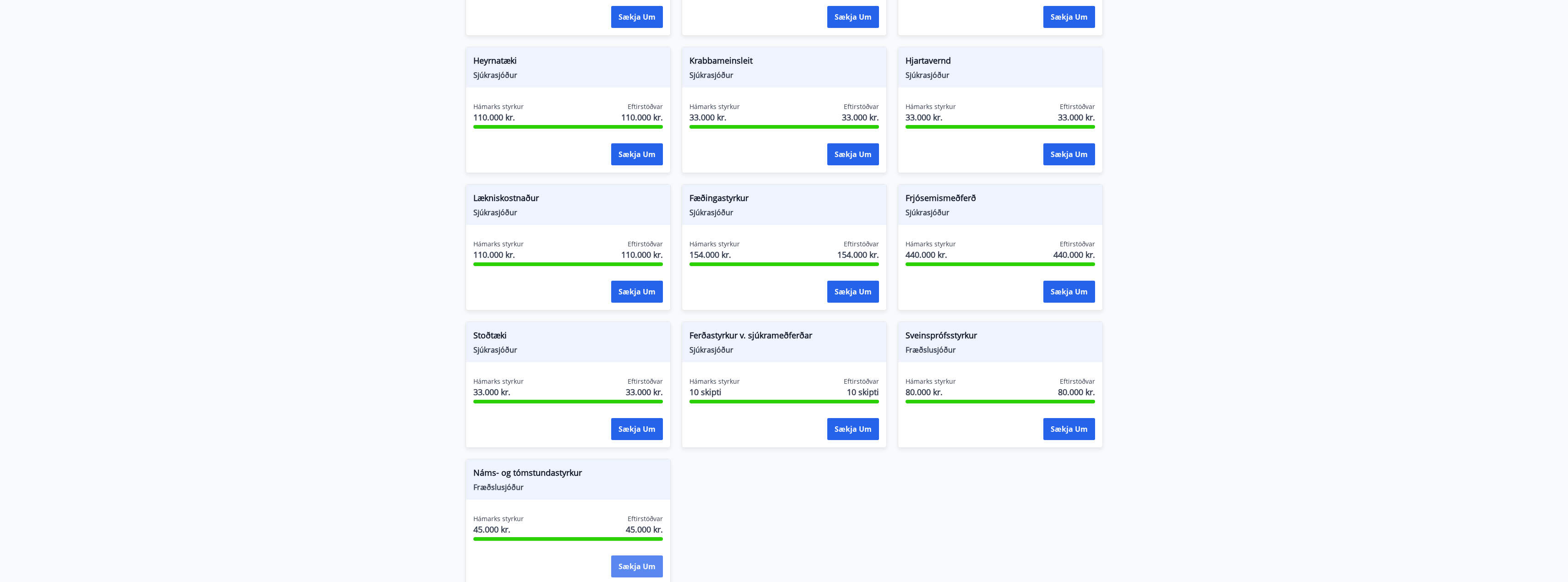
click at [637, 572] on button "Sækja um" at bounding box center [637, 566] width 52 height 22
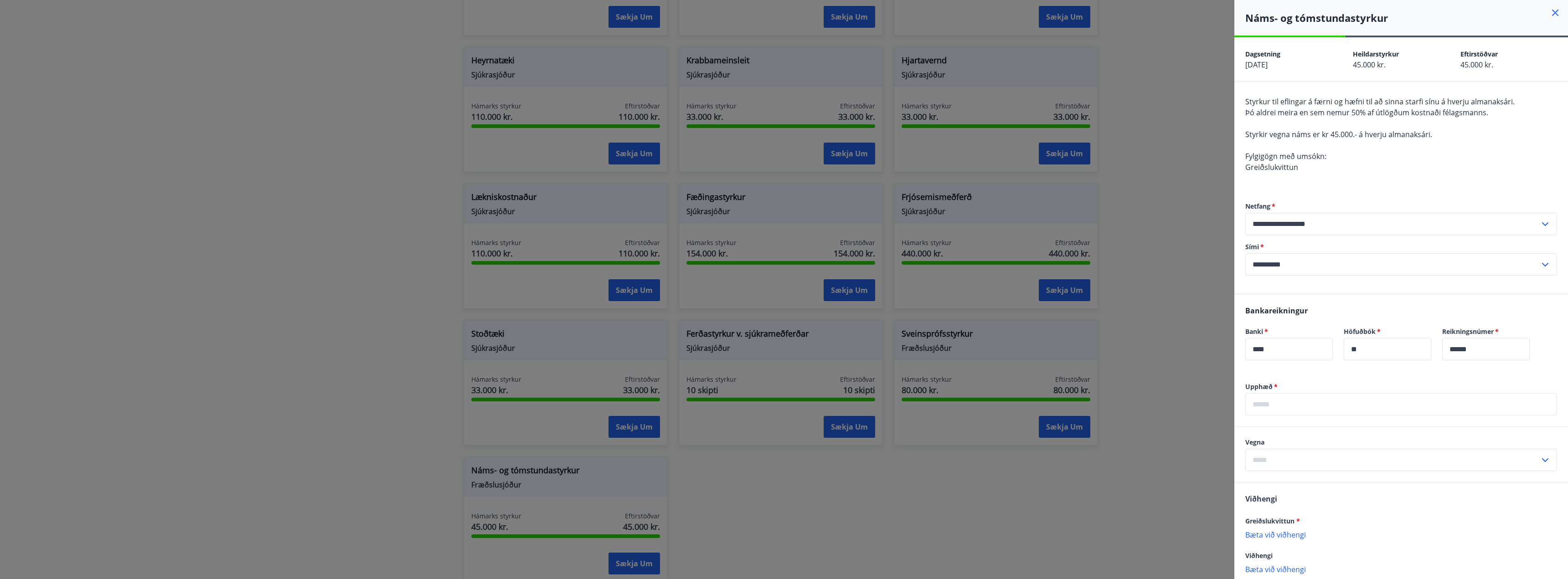
click at [1120, 498] on div at bounding box center [784, 290] width 1568 height 579
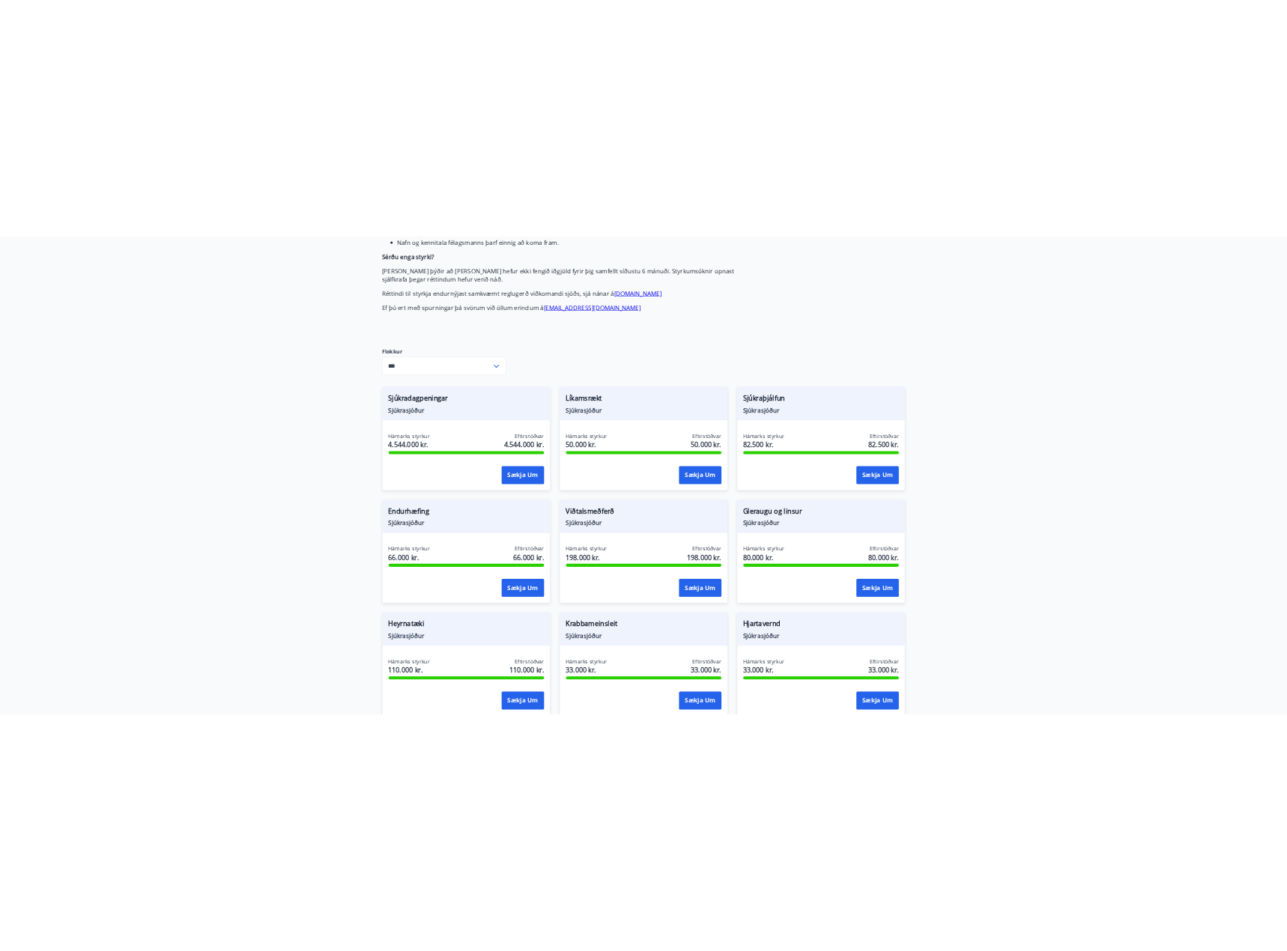
scroll to position [449, 0]
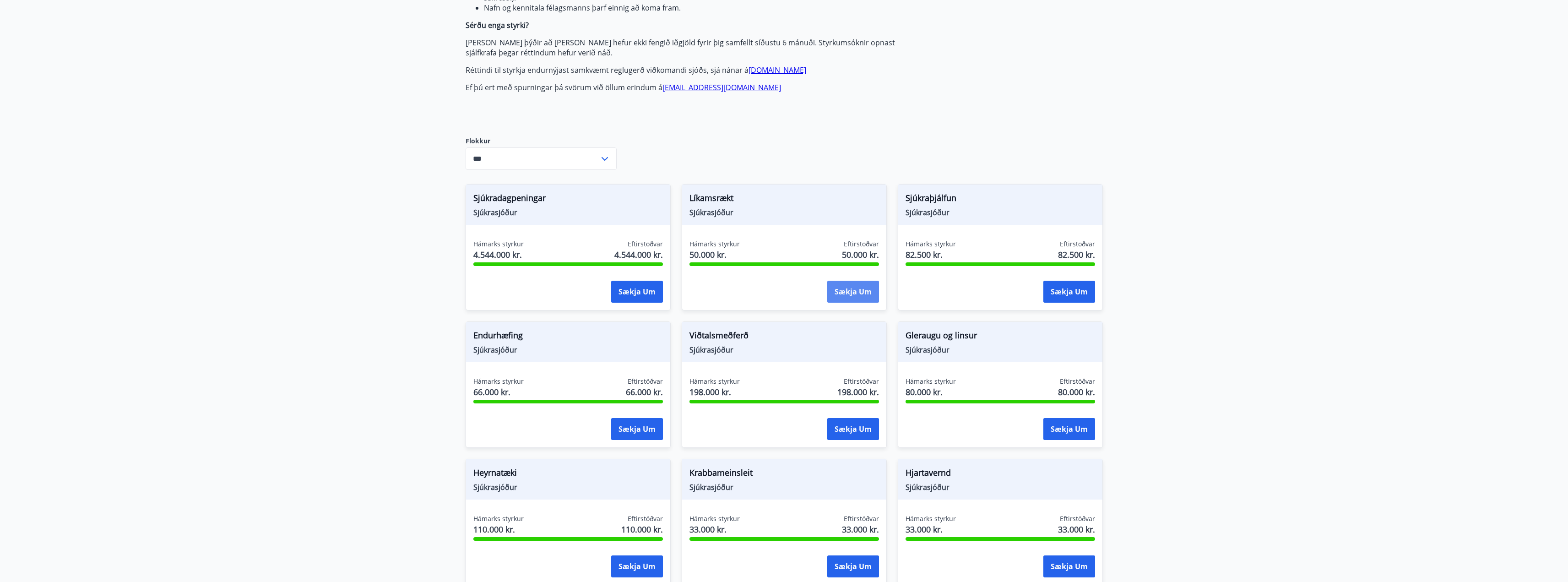
click at [845, 285] on button "Sækja um" at bounding box center [853, 292] width 52 height 22
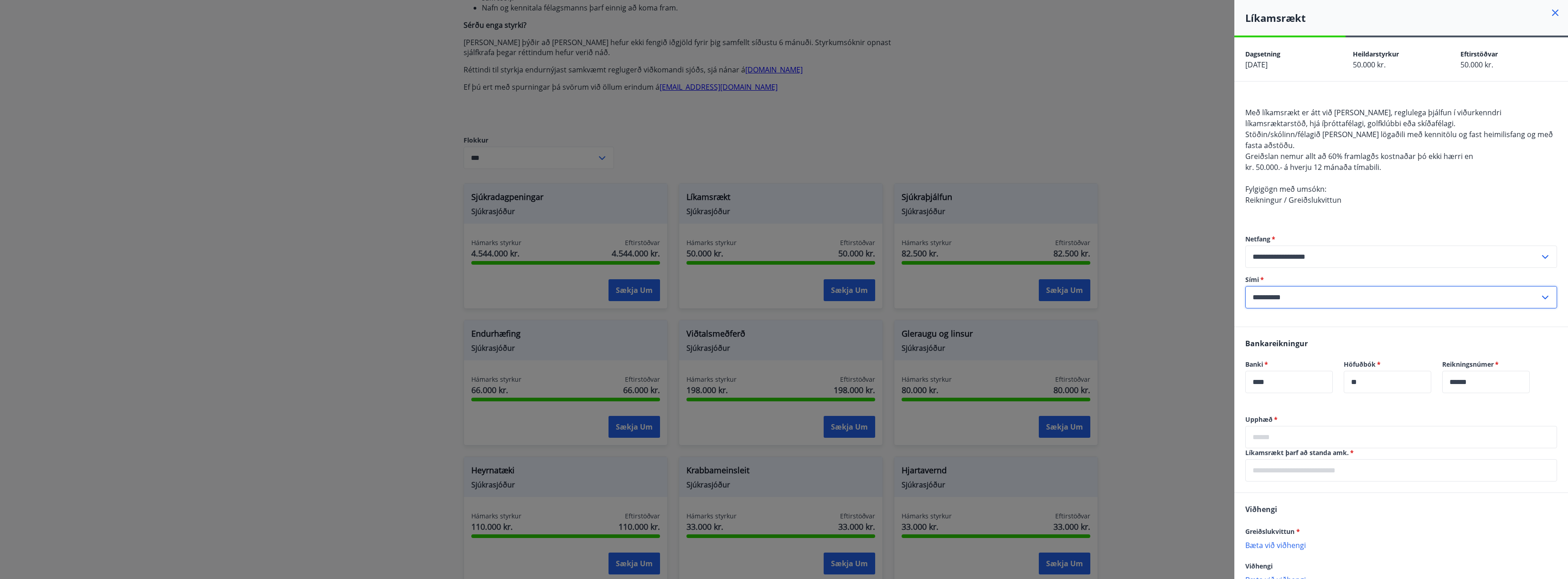
click at [1311, 303] on input "**********" at bounding box center [1393, 297] width 295 height 23
click at [1270, 314] on li "354-6937304" at bounding box center [1401, 316] width 311 height 16
type input "**********"
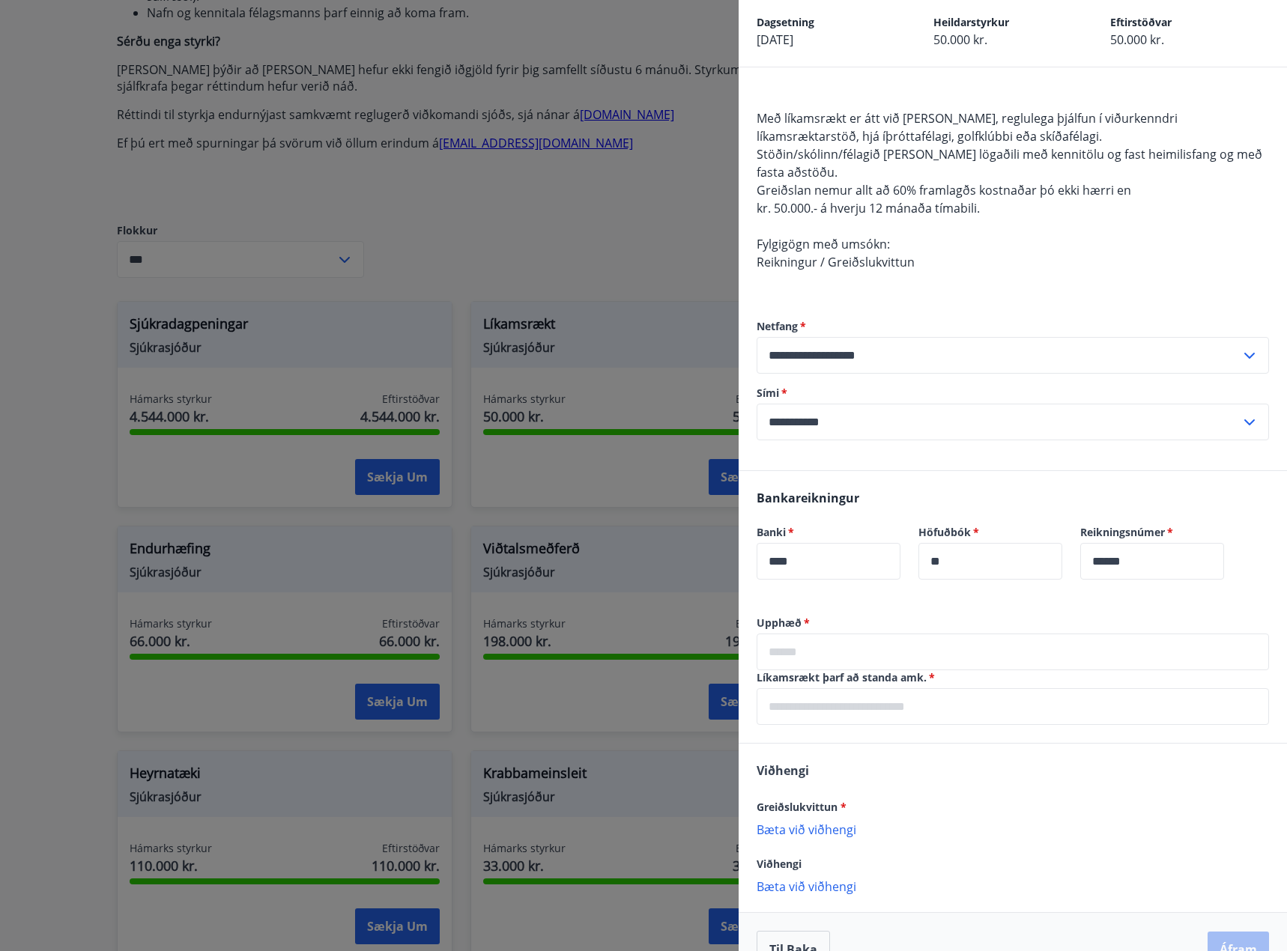
scroll to position [102, 0]
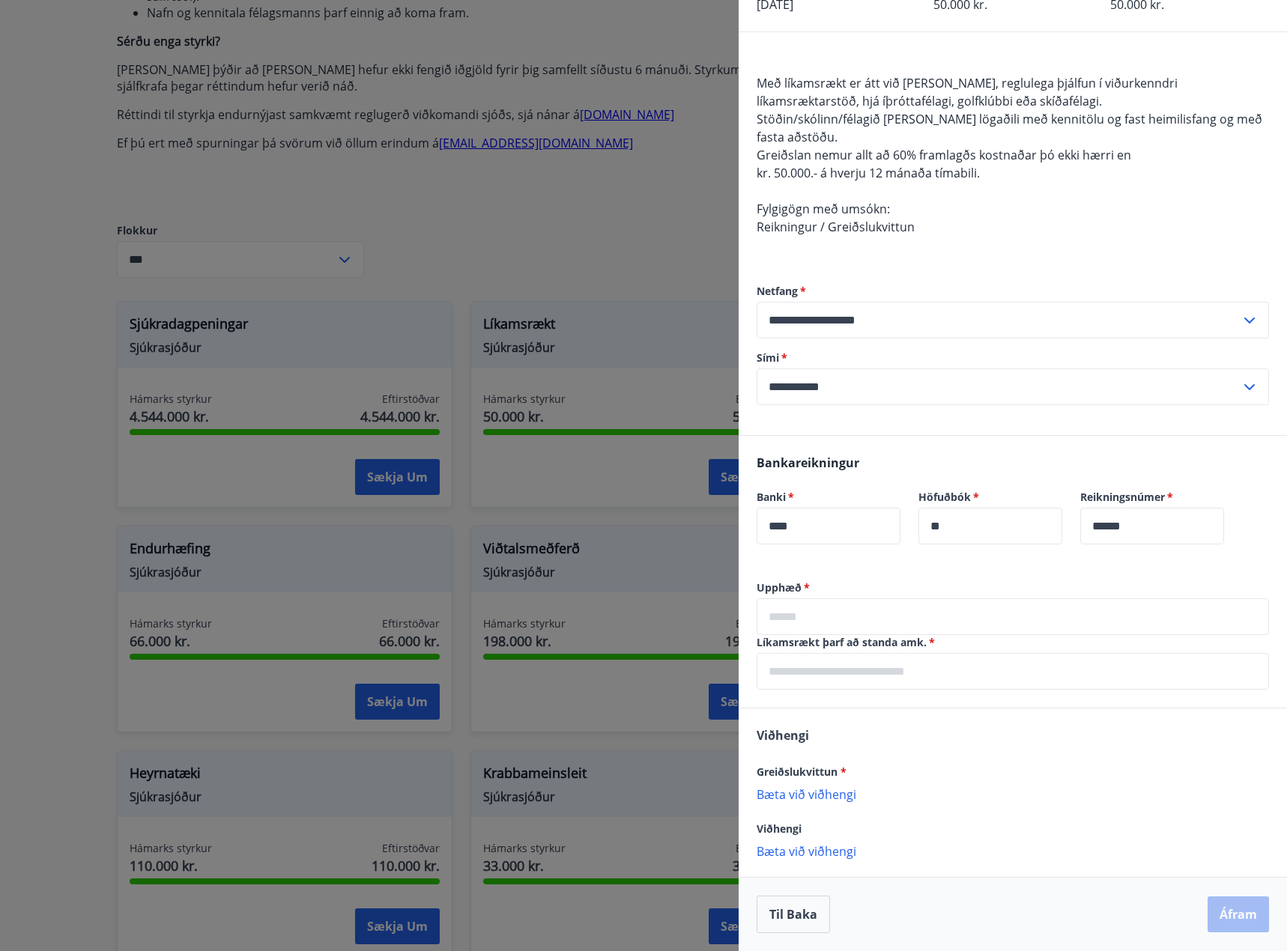
click at [783, 800] on p "Bæta við viðhengi" at bounding box center [1012, 793] width 512 height 15
